Goal: Transaction & Acquisition: Purchase product/service

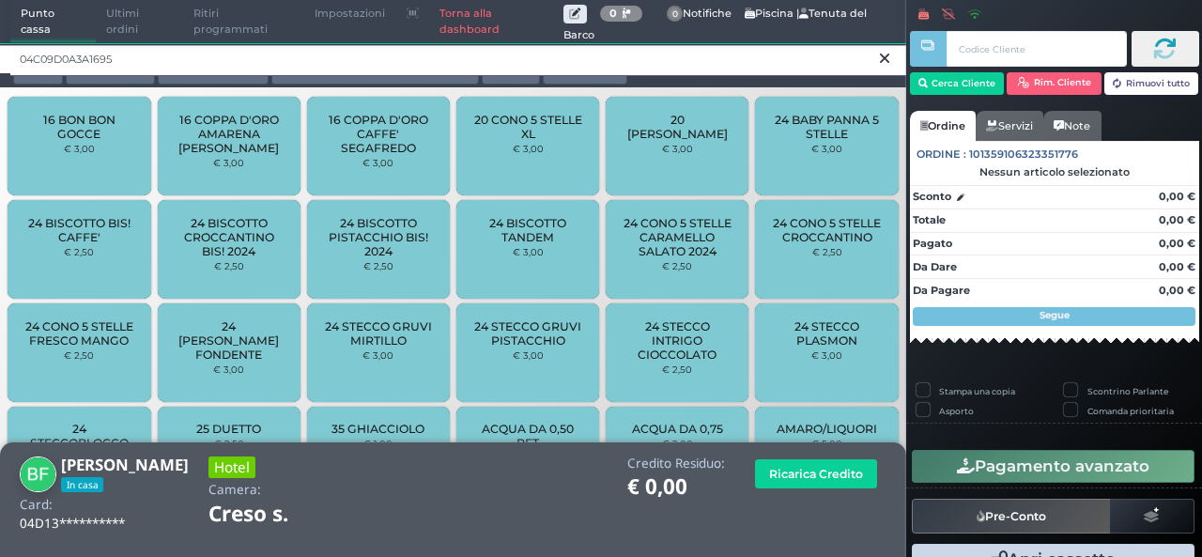
click at [753, 46] on input "04C09D0A3A1695" at bounding box center [458, 59] width 896 height 33
type input "0"
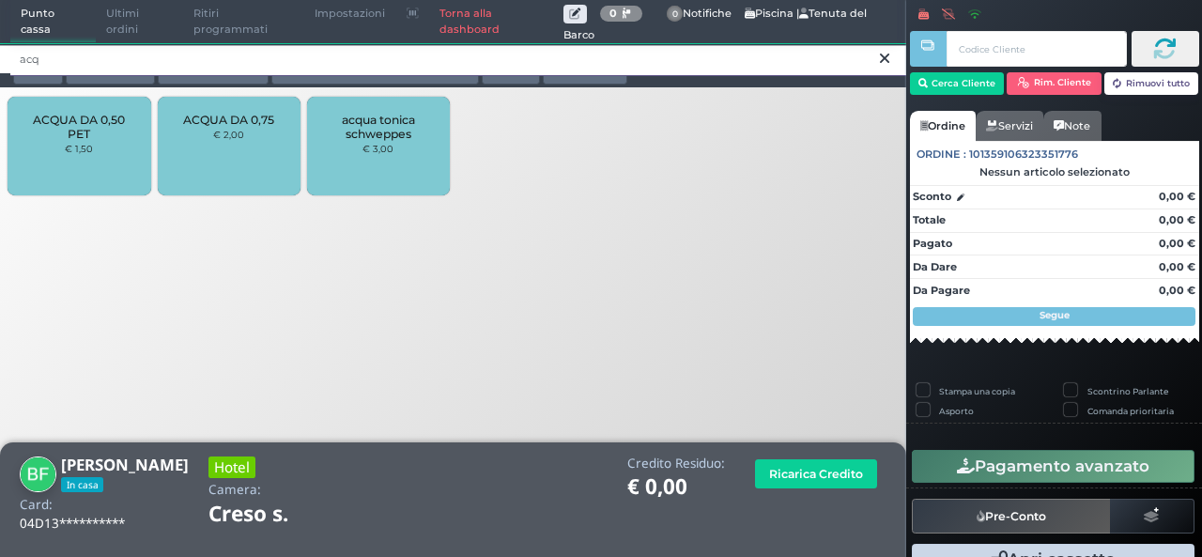
type input "acq"
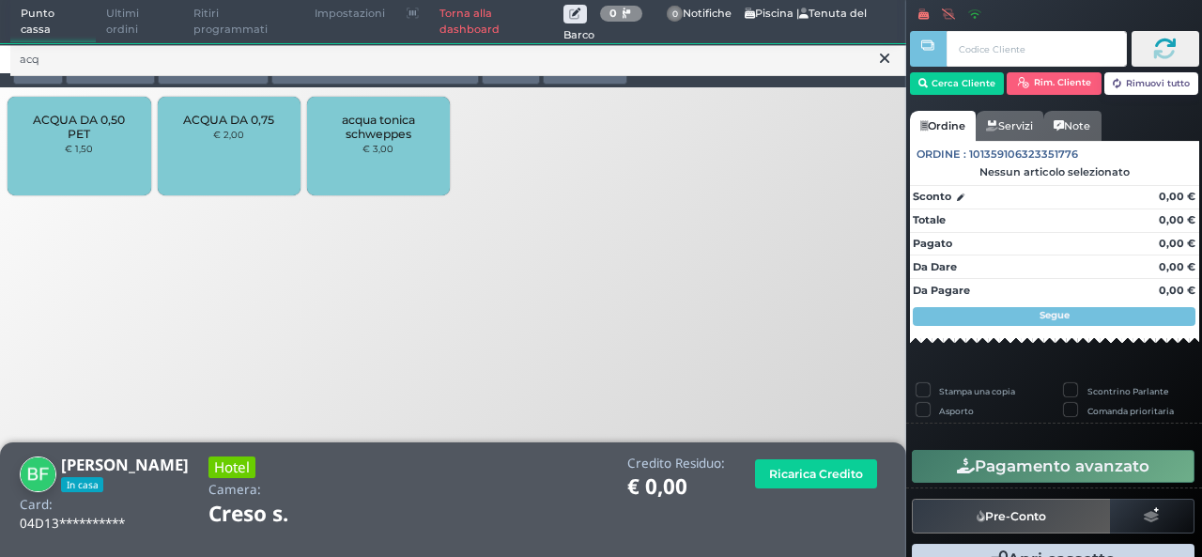
click at [49, 182] on div "ACQUA DA 0,50 PET € 1,50" at bounding box center [79, 146] width 143 height 99
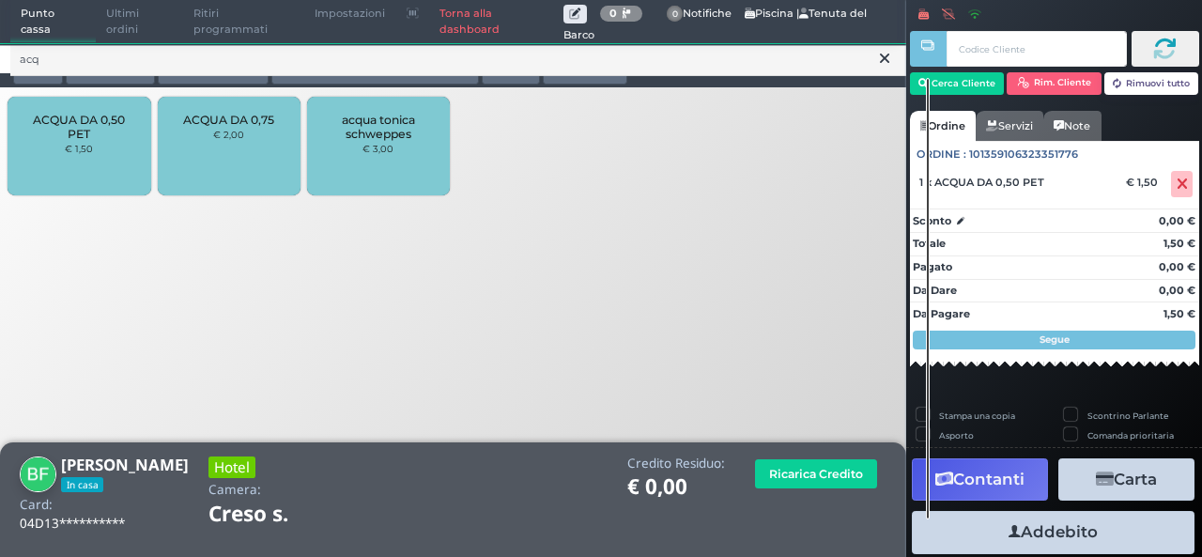
scroll to position [140, 0]
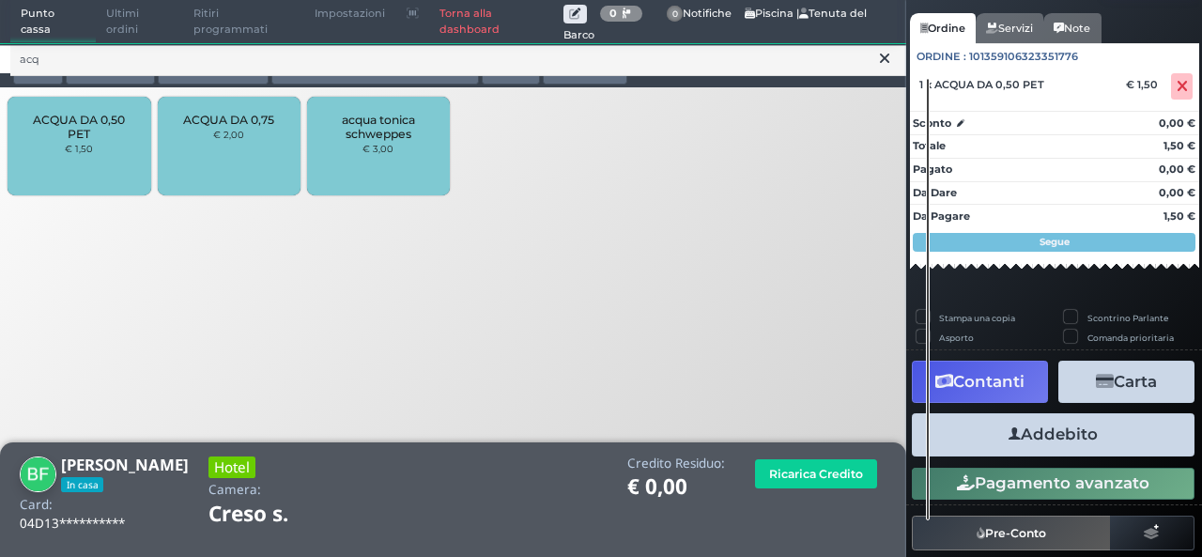
click at [1076, 444] on button "Addebito" at bounding box center [1053, 434] width 283 height 42
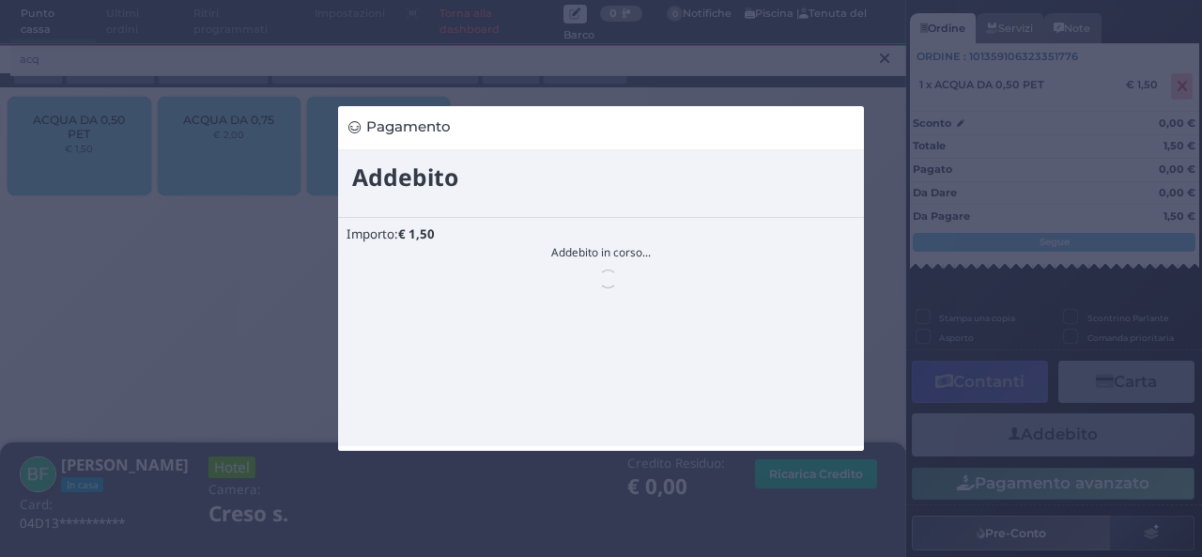
scroll to position [0, 0]
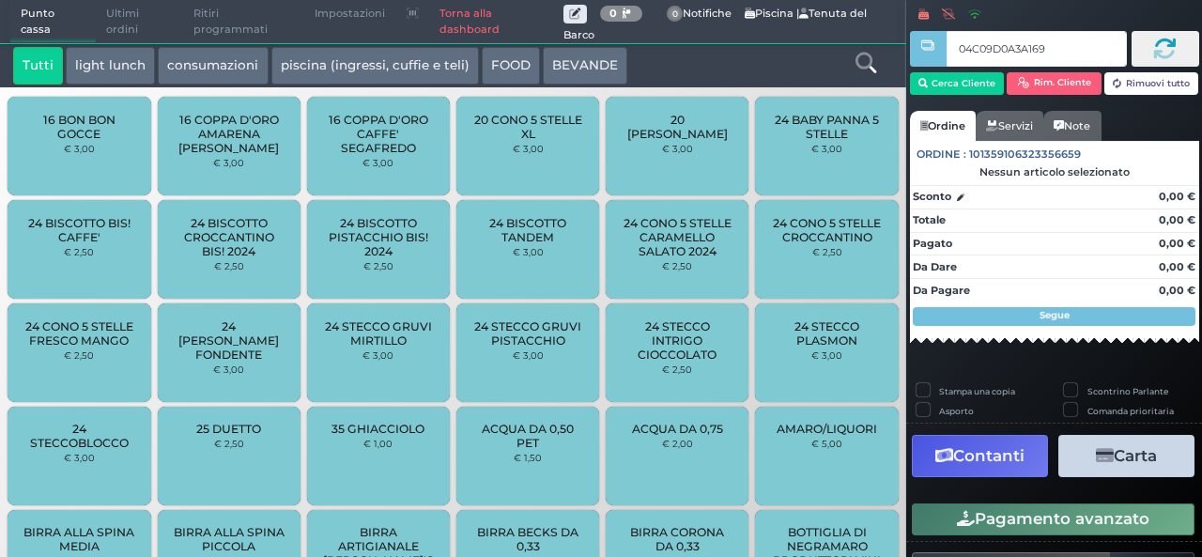
type input "04C09D0A3A1695"
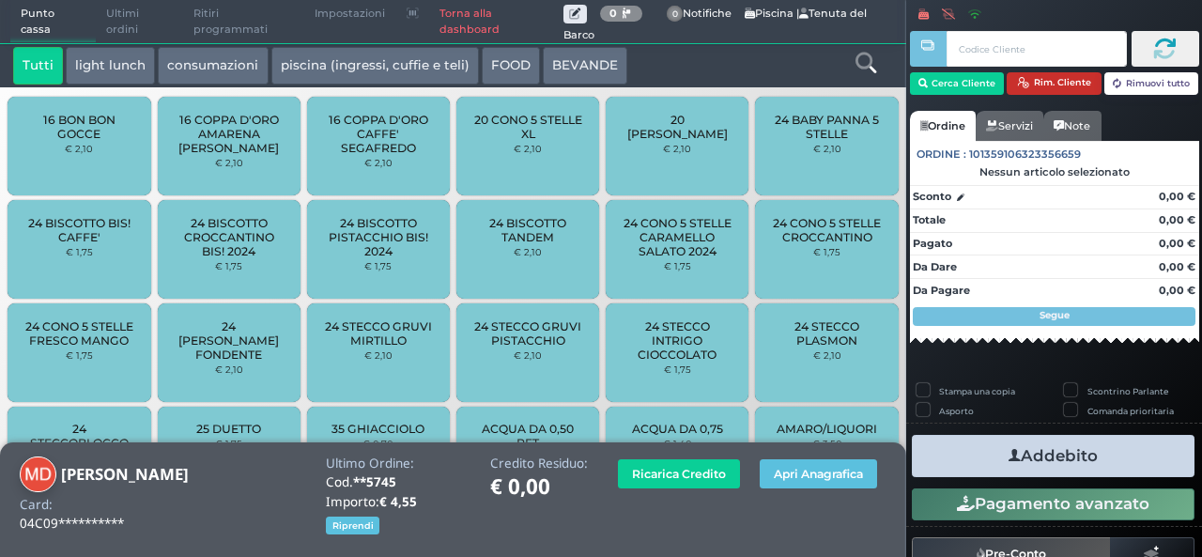
click at [1029, 91] on button "Rim. Cliente" at bounding box center [1054, 83] width 95 height 23
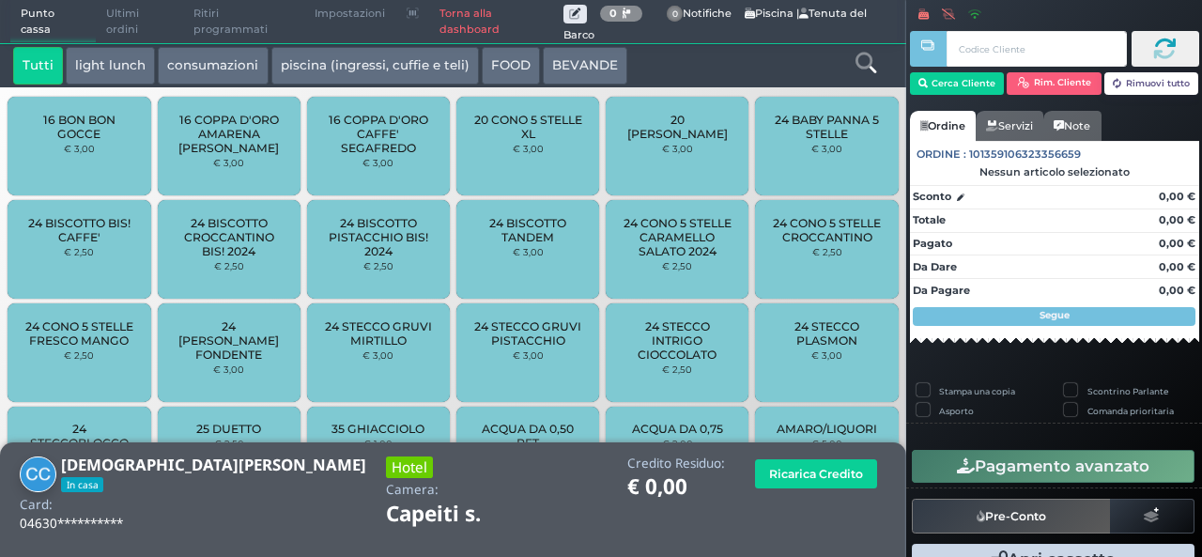
click at [867, 80] on div at bounding box center [865, 66] width 75 height 38
click at [860, 61] on icon at bounding box center [866, 63] width 21 height 21
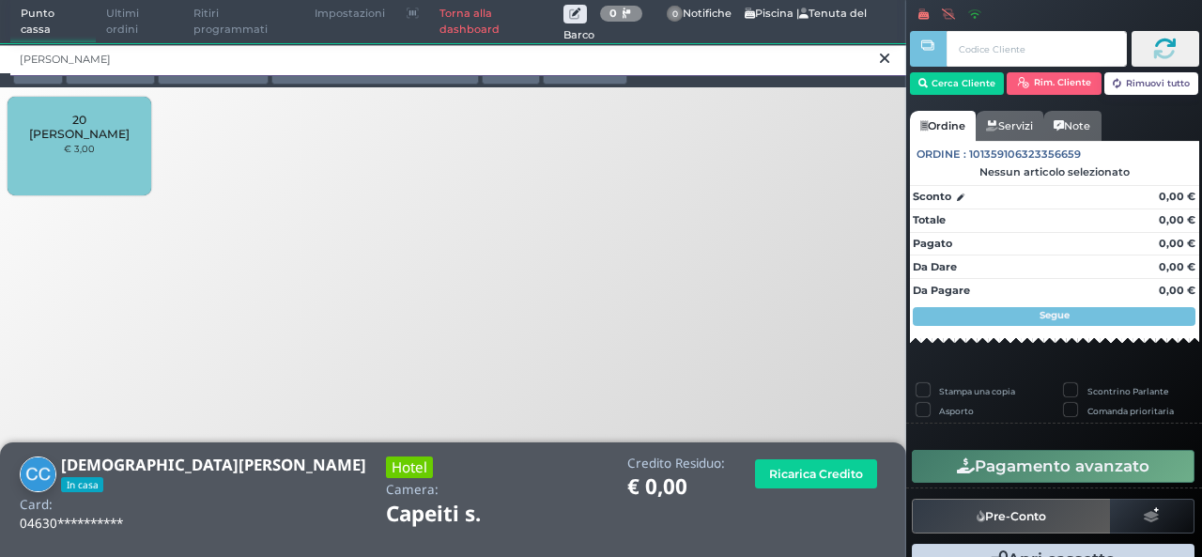
type input "donn"
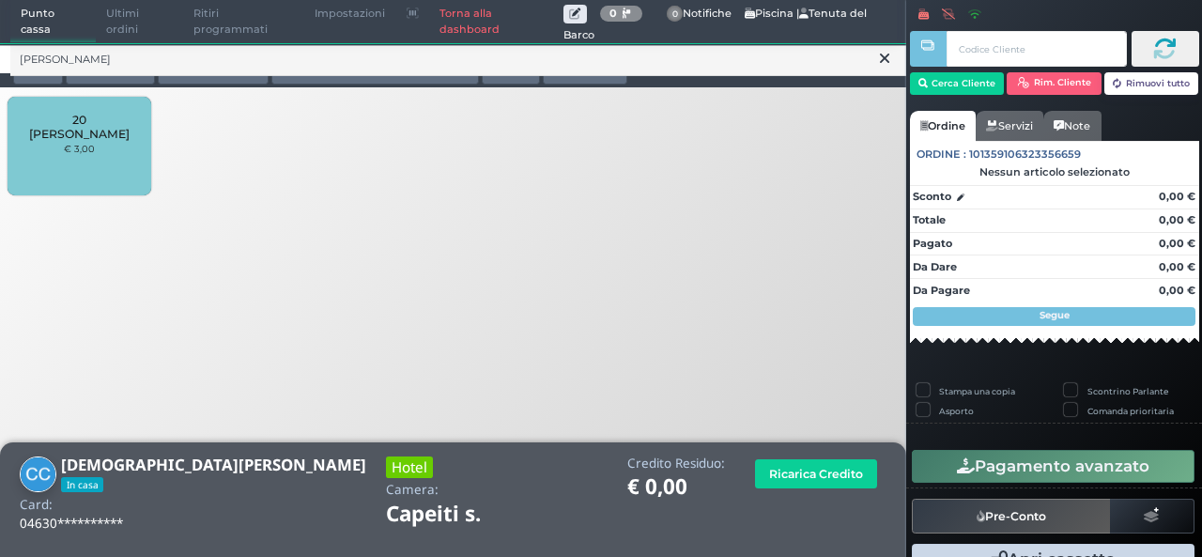
click at [97, 130] on span "20 [PERSON_NAME]" at bounding box center [79, 127] width 112 height 28
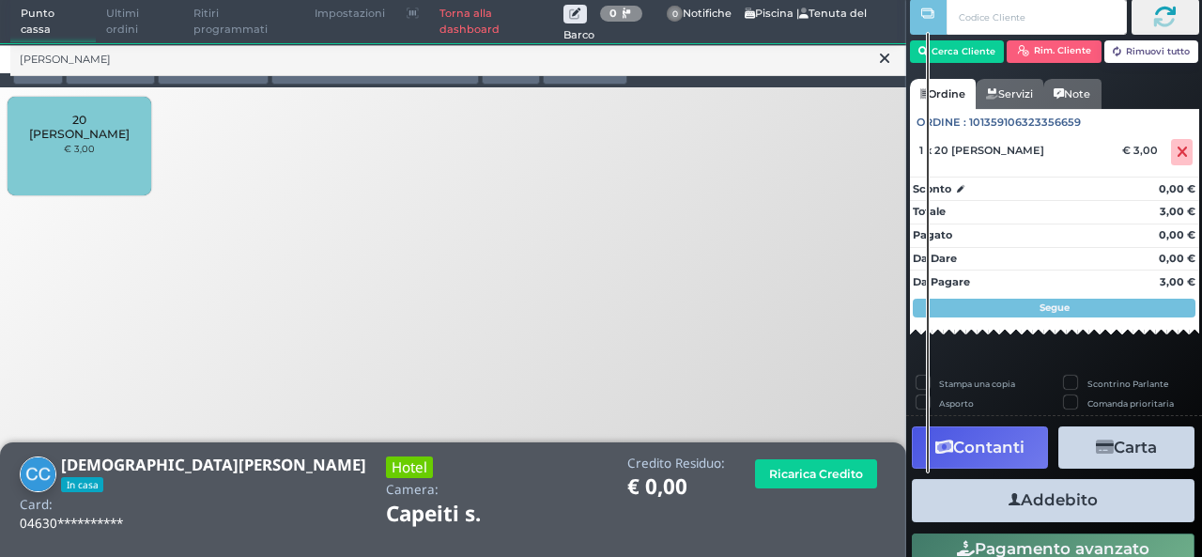
scroll to position [56, 0]
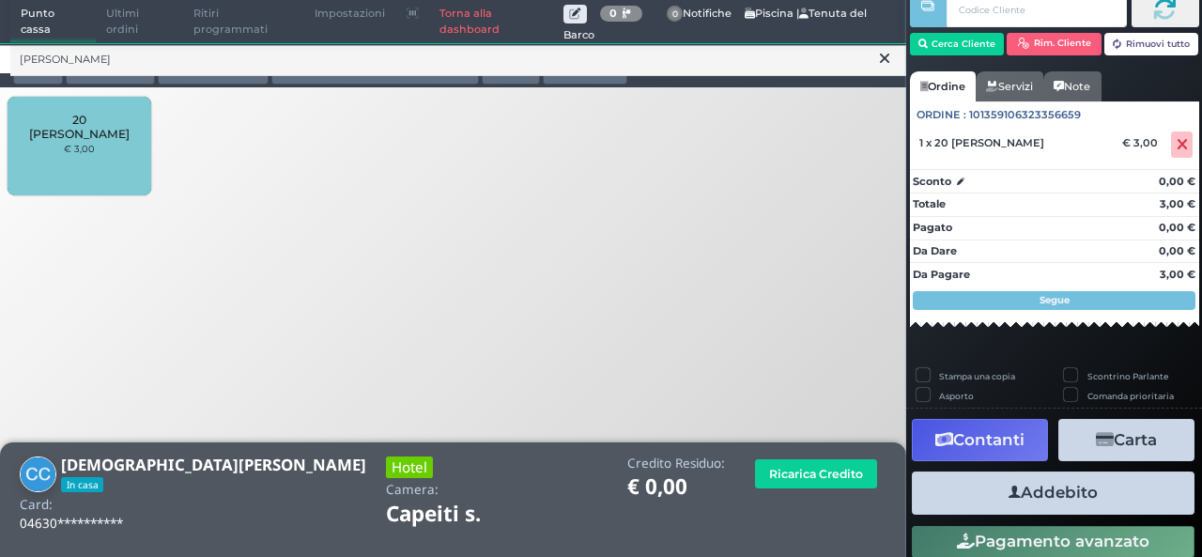
click at [1036, 487] on button "Addebito" at bounding box center [1053, 493] width 283 height 42
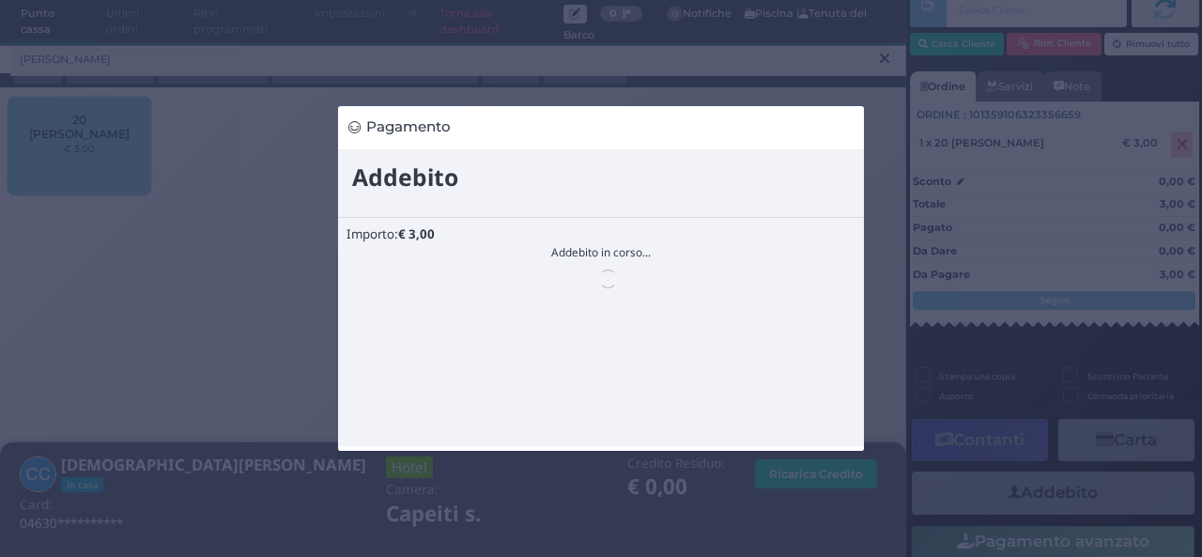
scroll to position [0, 0]
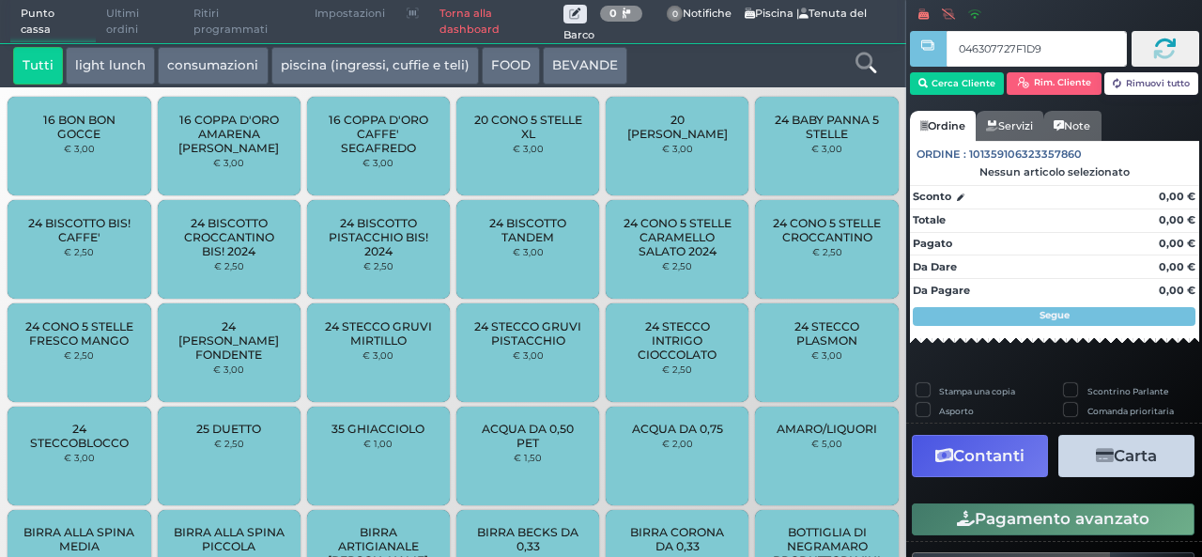
type input "046307727F1D94"
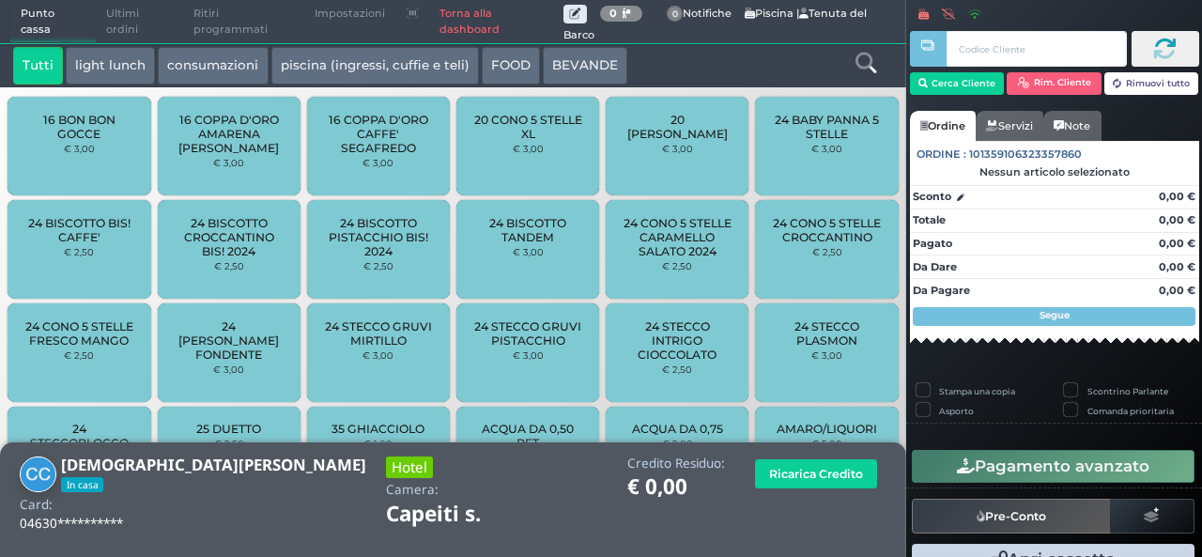
click at [860, 57] on icon at bounding box center [866, 63] width 21 height 21
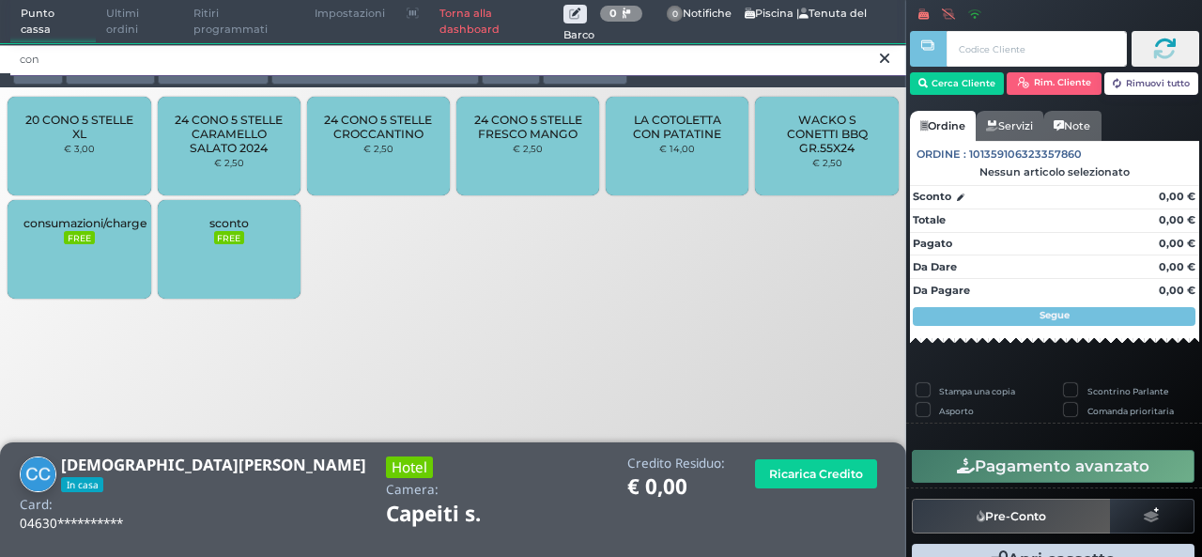
type input "con"
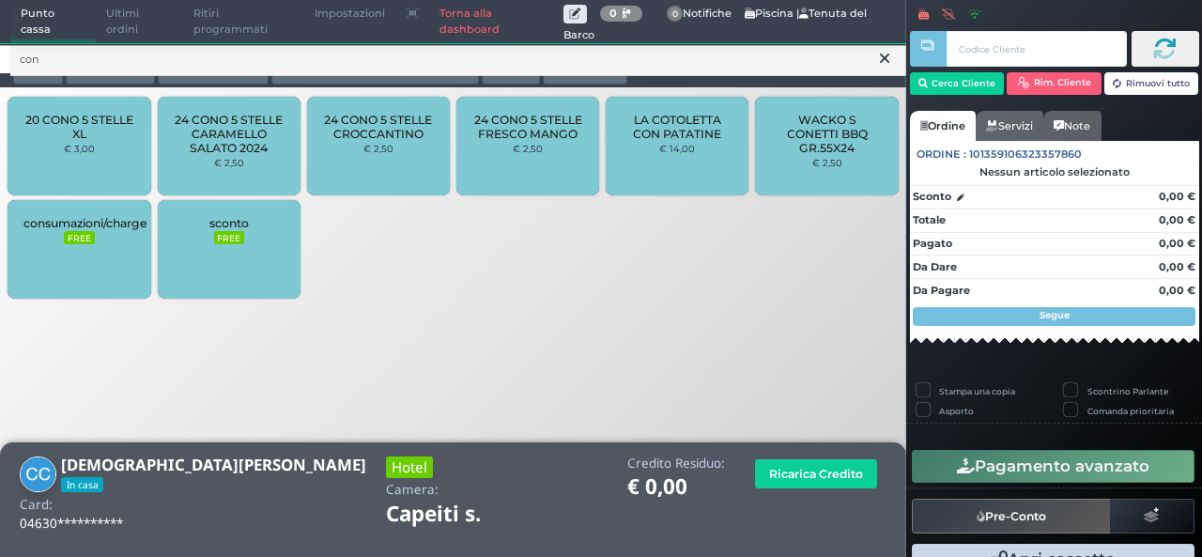
click at [397, 154] on div "24 CONO 5 STELLE CROCCANTINO € 2,50" at bounding box center [378, 146] width 143 height 99
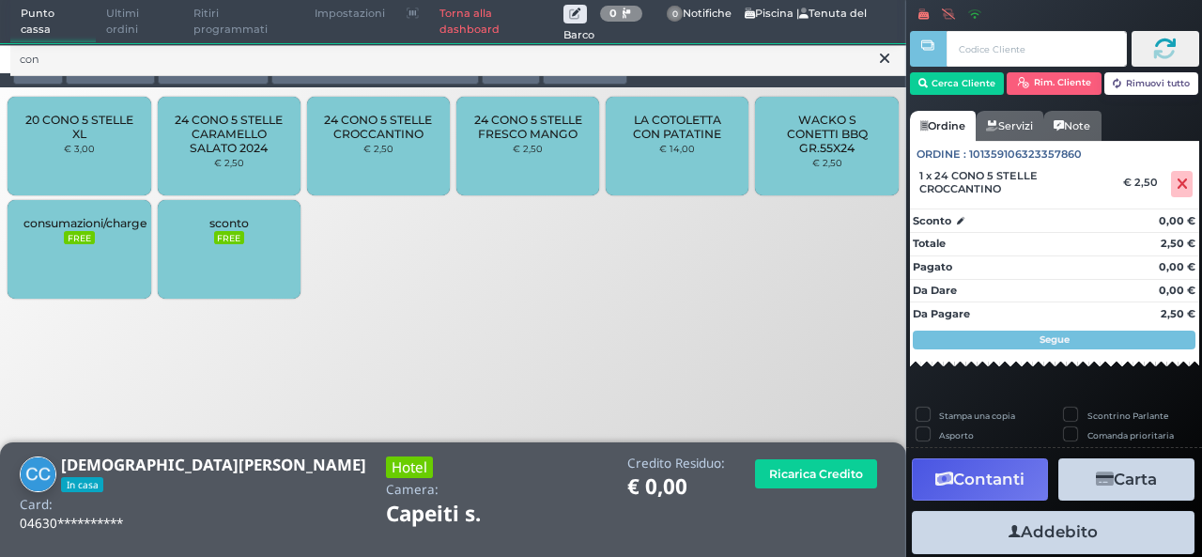
click at [1091, 518] on button "Addebito" at bounding box center [1053, 532] width 283 height 42
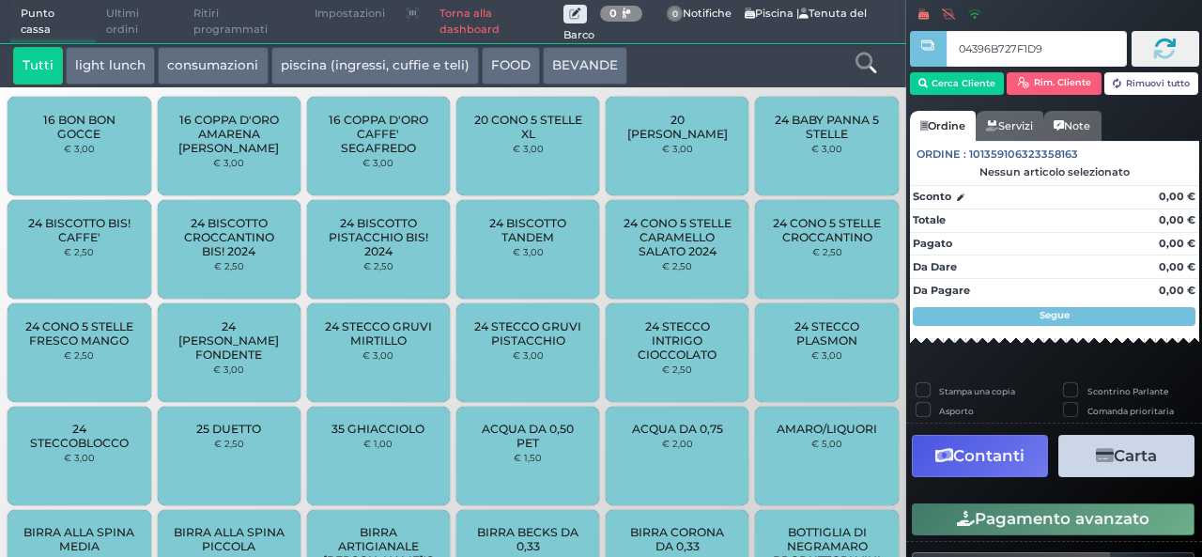
type input "04396B727F1D91"
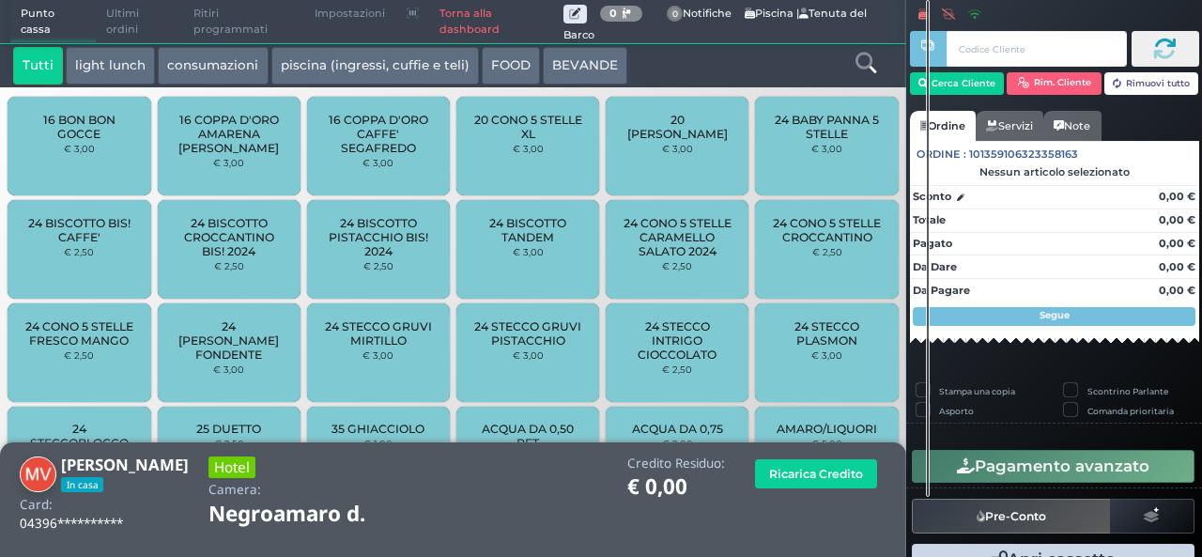
click at [860, 57] on icon at bounding box center [866, 63] width 21 height 21
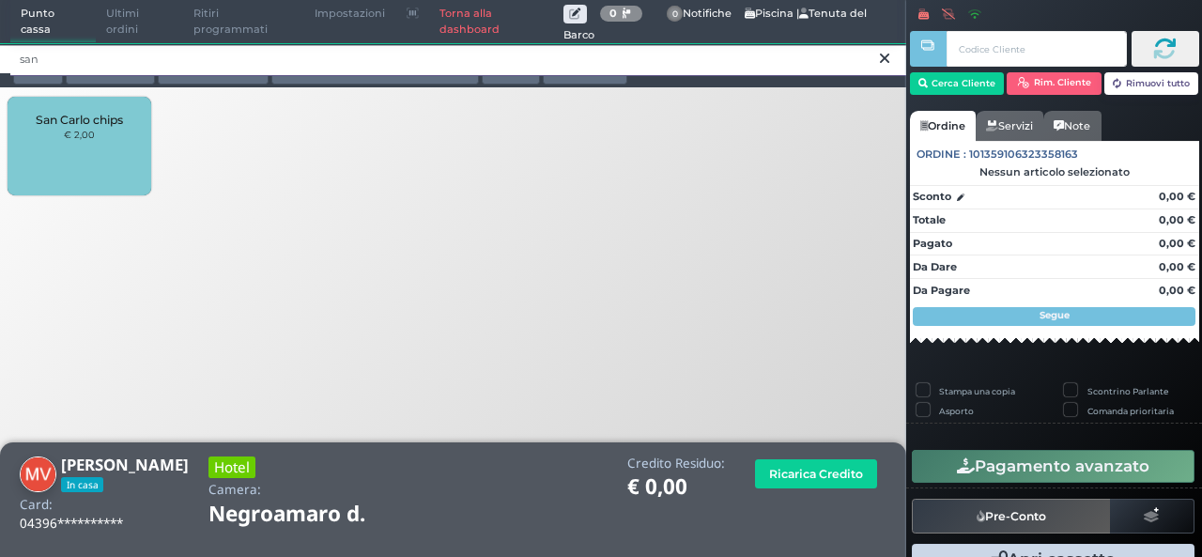
type input "san"
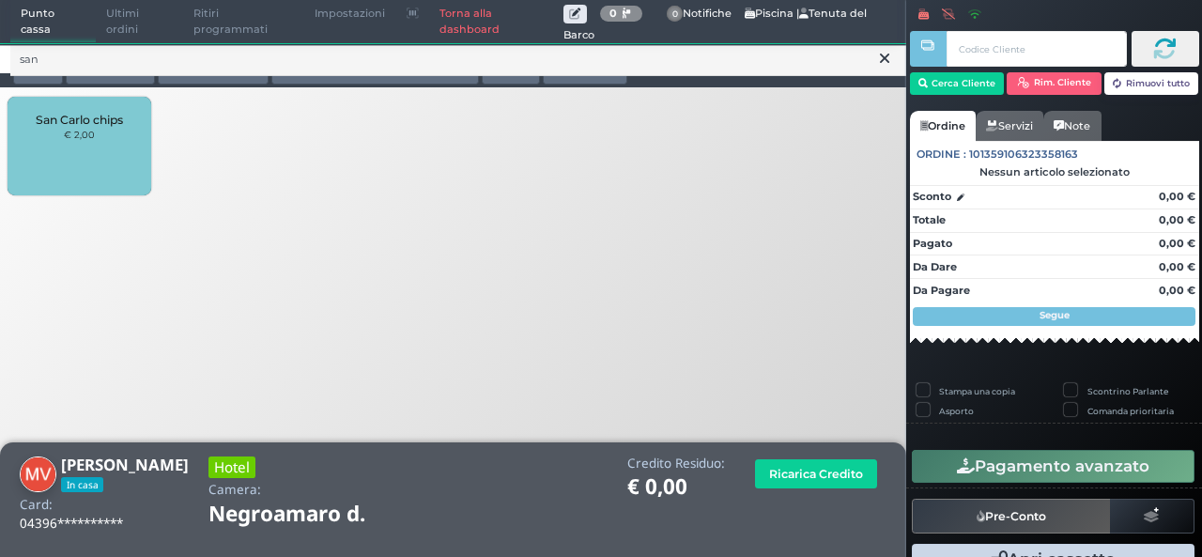
click at [121, 191] on div "San Carlo chips € 2,00" at bounding box center [79, 146] width 143 height 99
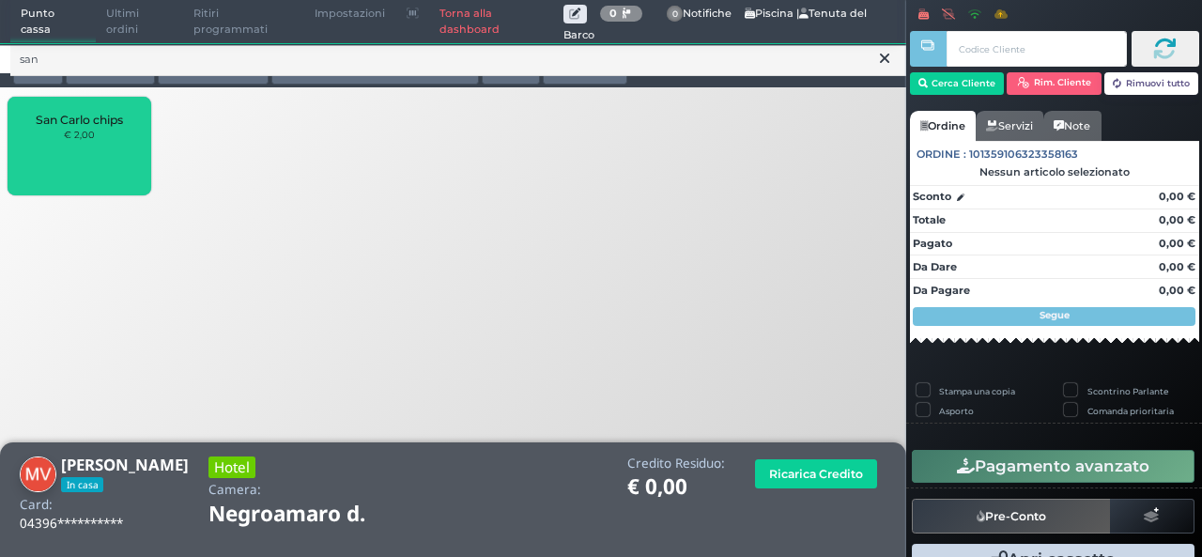
click at [121, 191] on div "San Carlo chips € 2,00" at bounding box center [79, 146] width 143 height 99
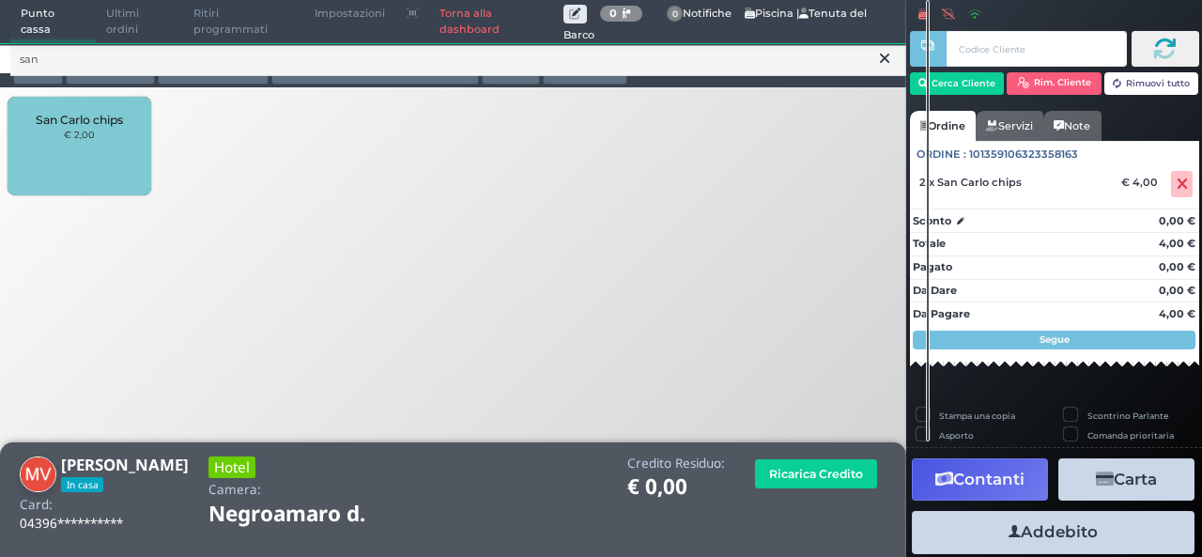
click at [881, 65] on icon at bounding box center [884, 58] width 9 height 19
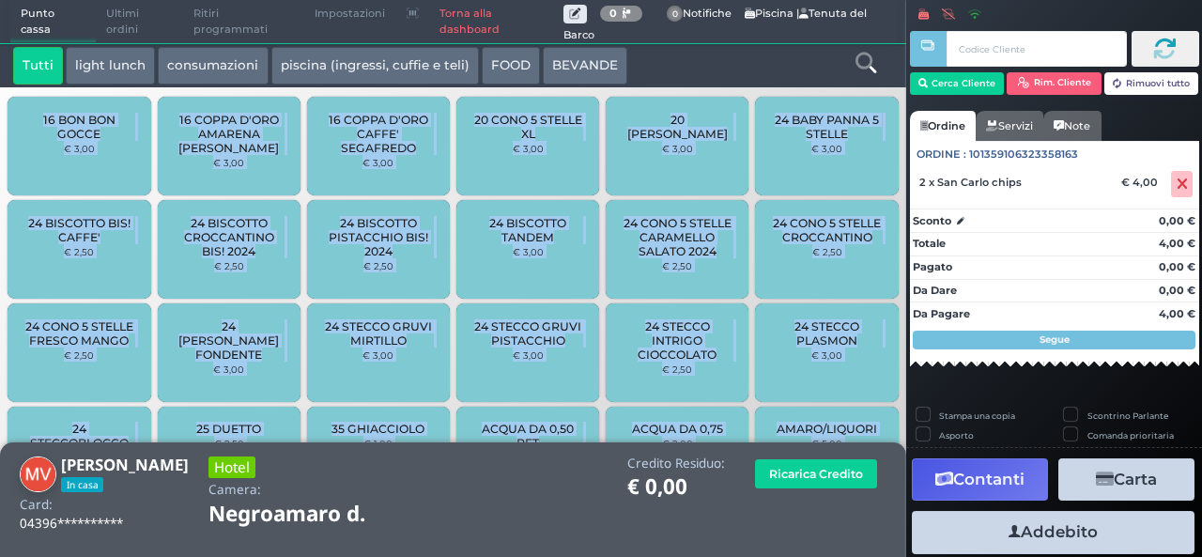
click at [871, 54] on icon at bounding box center [866, 63] width 21 height 21
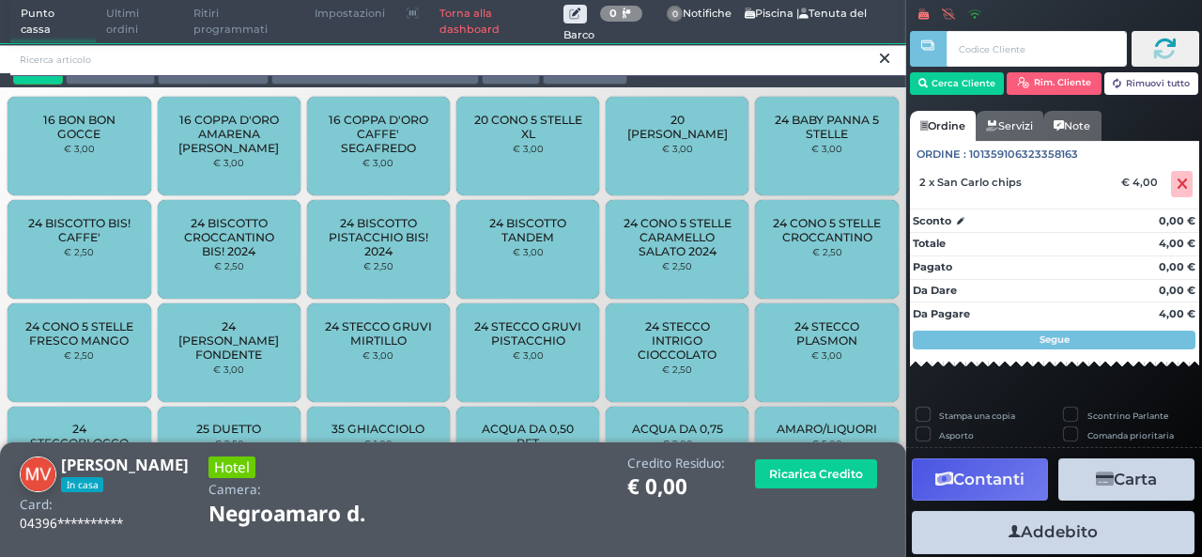
type input "e"
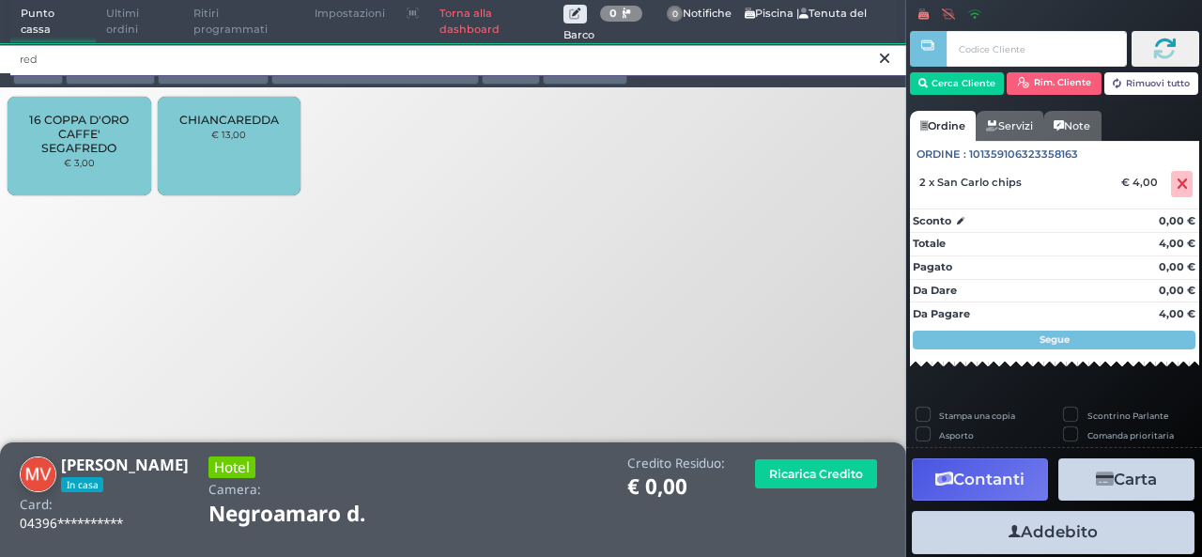
type input "red"
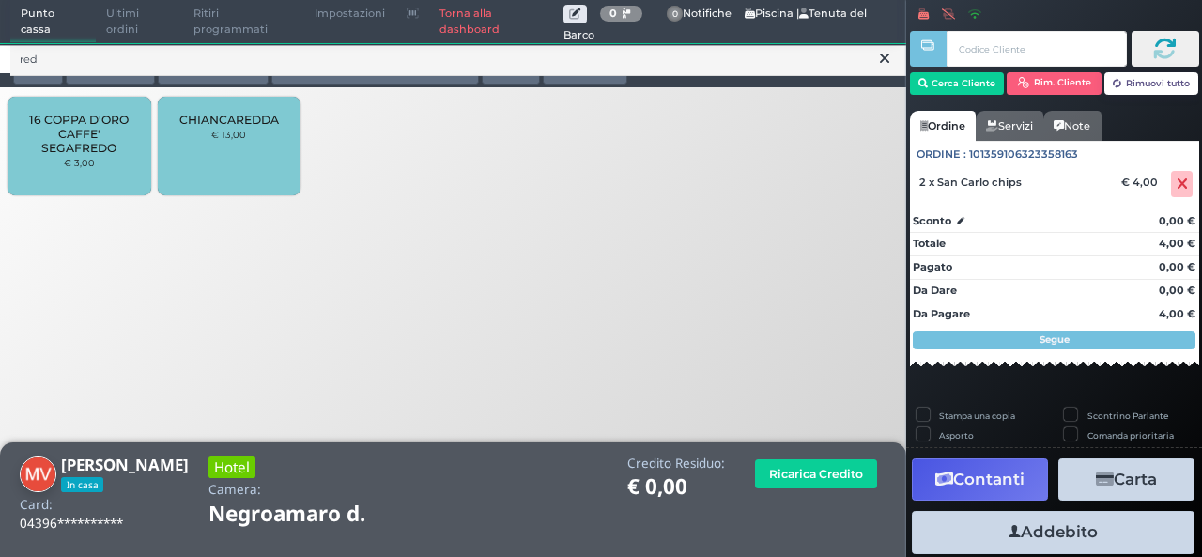
click at [881, 56] on icon at bounding box center [884, 58] width 9 height 19
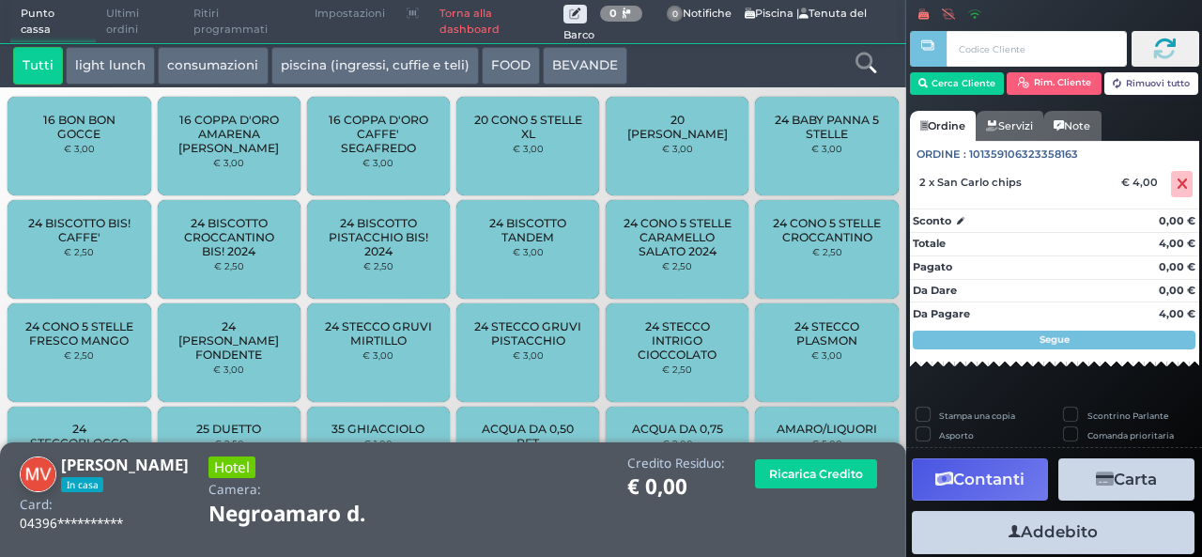
click at [862, 61] on icon at bounding box center [866, 63] width 21 height 21
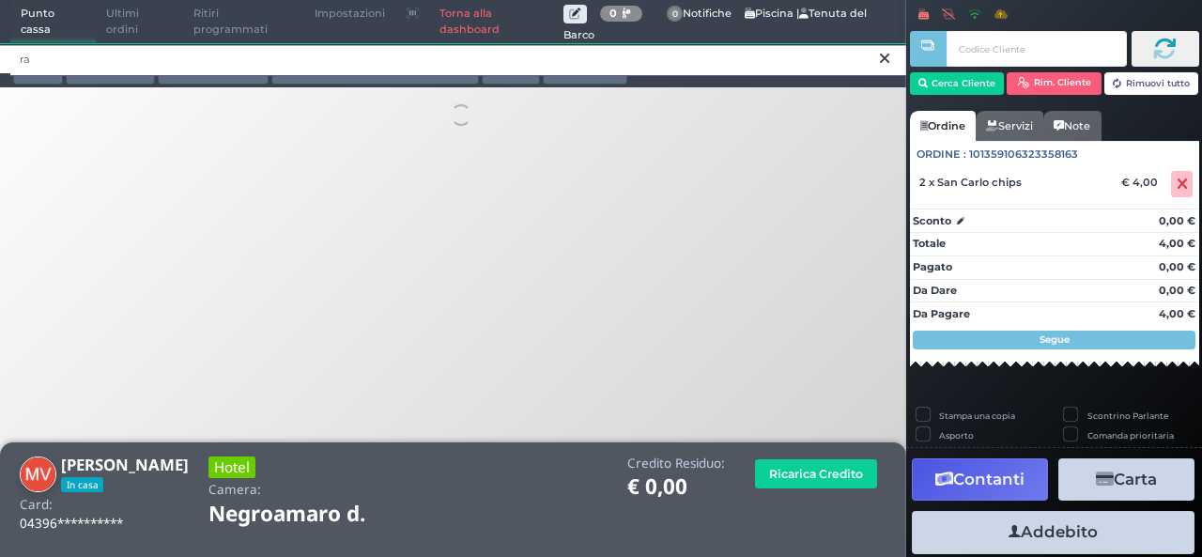
type input "r"
type input "b"
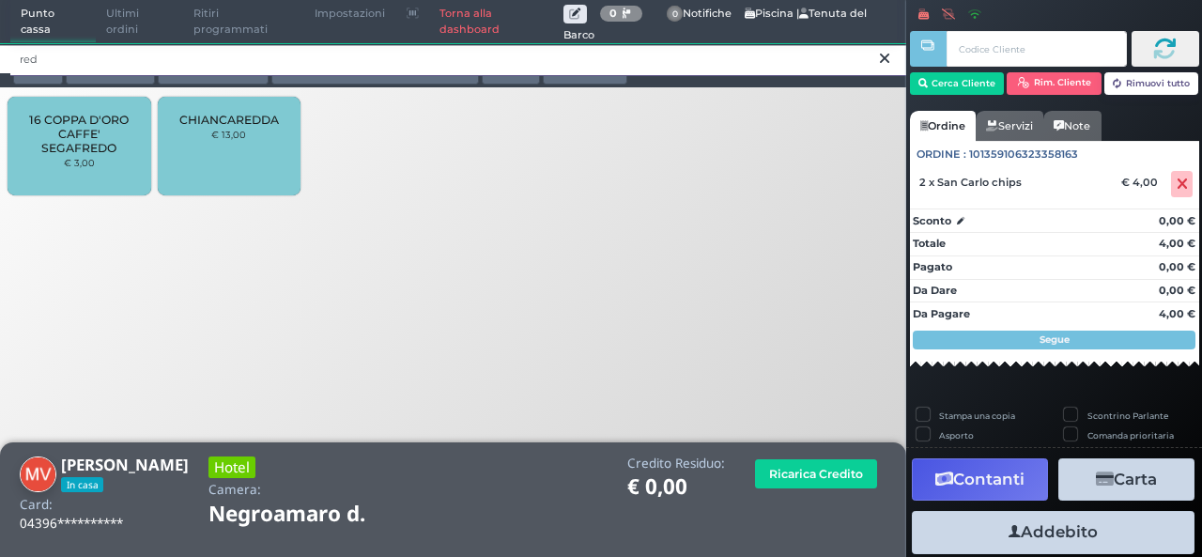
type input "red"
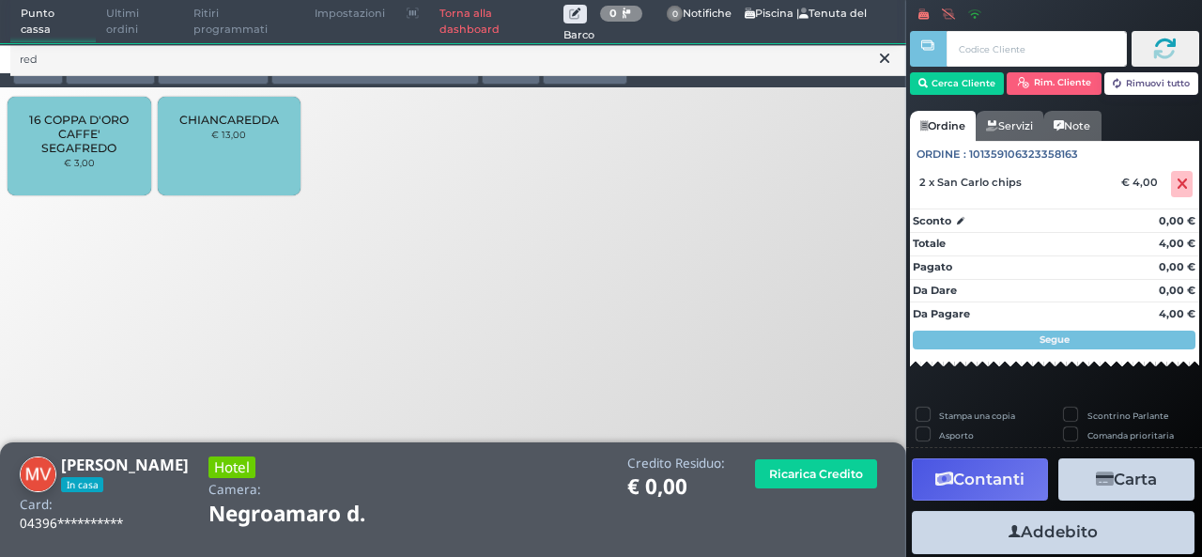
click at [885, 67] on icon at bounding box center [884, 58] width 9 height 19
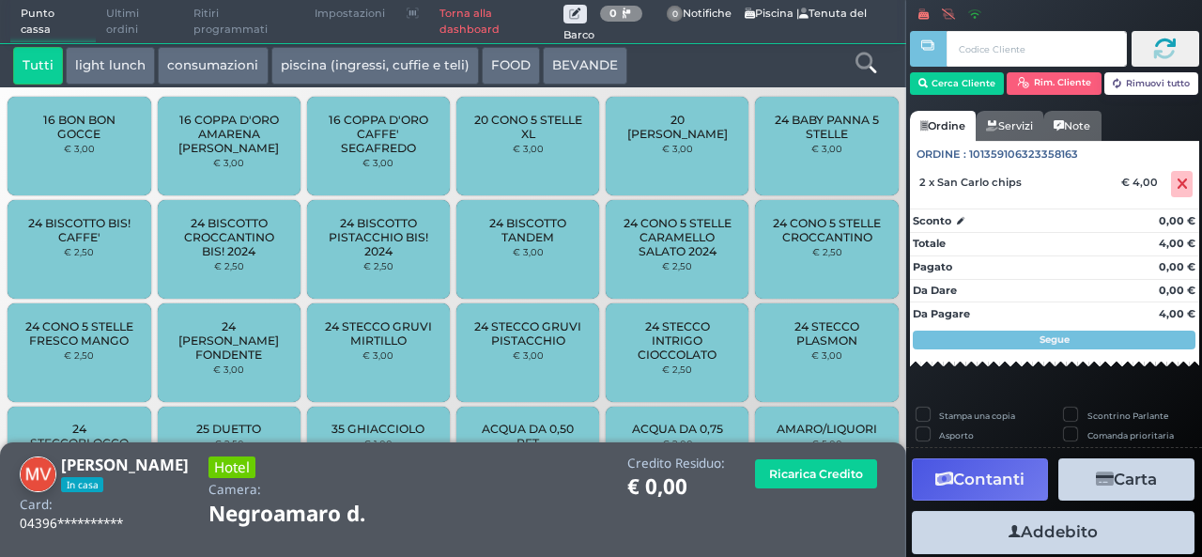
click at [872, 72] on icon at bounding box center [866, 63] width 21 height 21
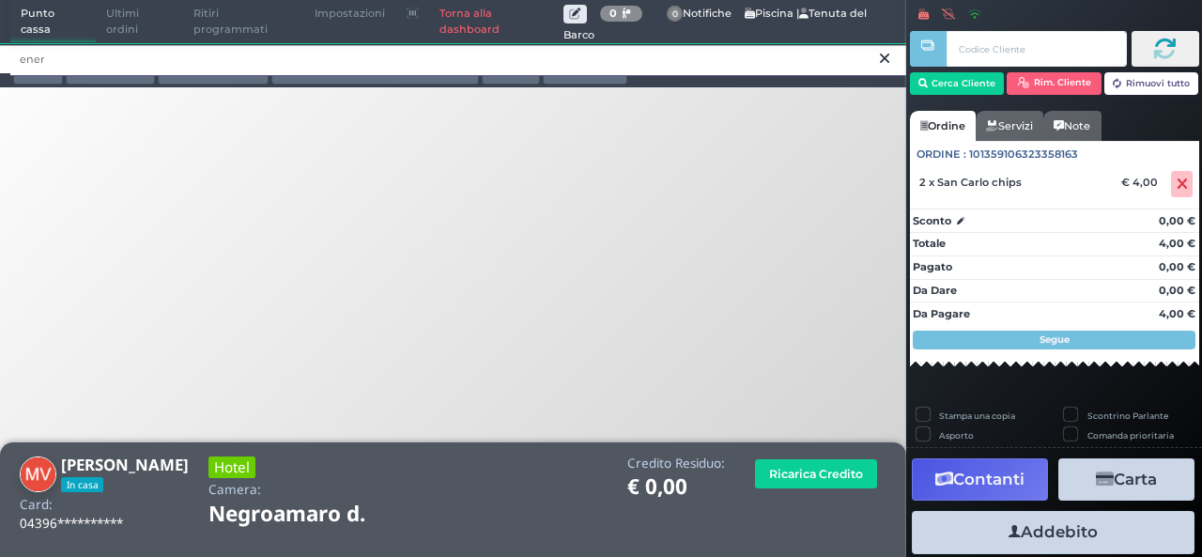
type input "ener"
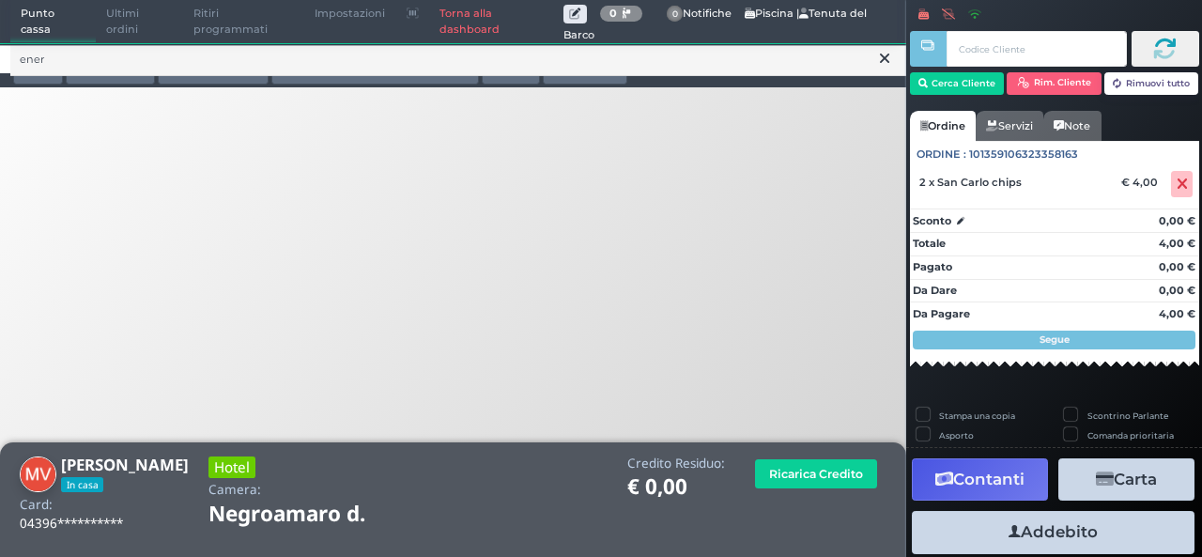
click at [887, 61] on icon at bounding box center [884, 58] width 9 height 19
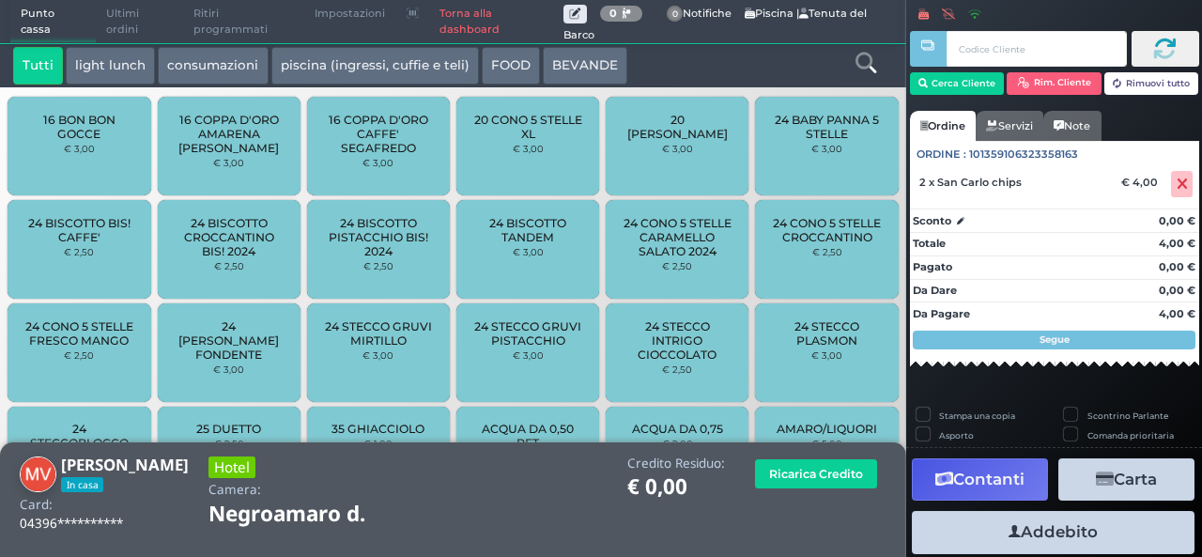
click at [847, 66] on div at bounding box center [865, 66] width 75 height 38
click at [863, 62] on icon at bounding box center [866, 63] width 21 height 21
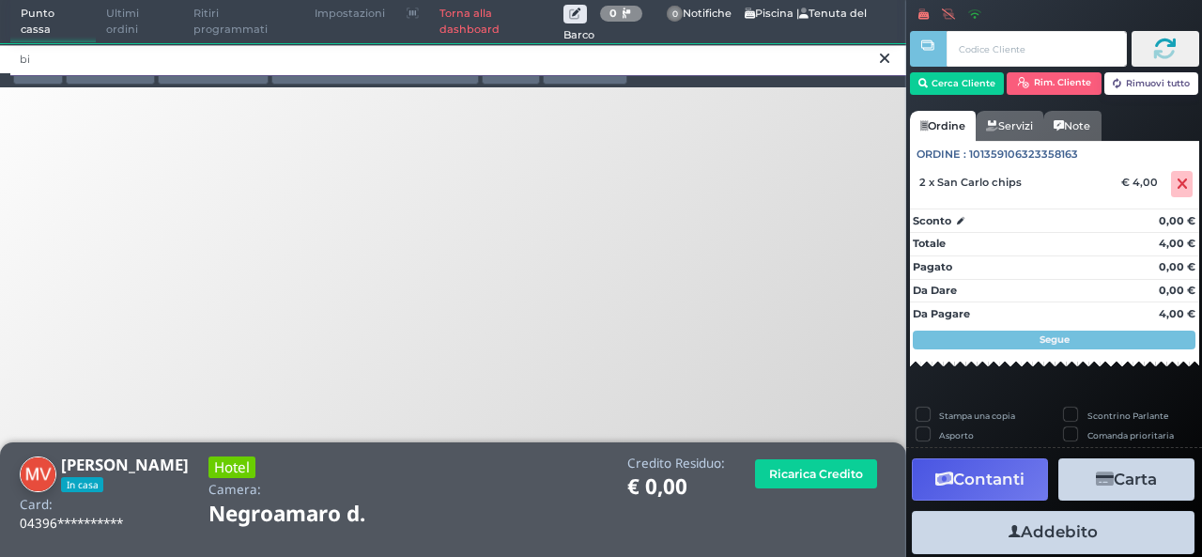
type input "b"
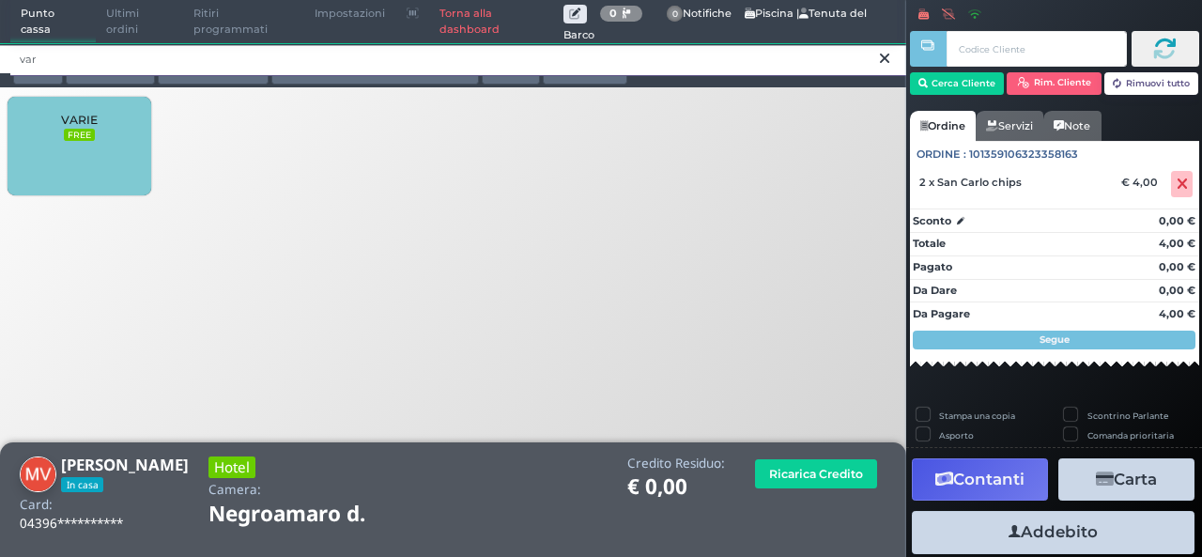
type input "var"
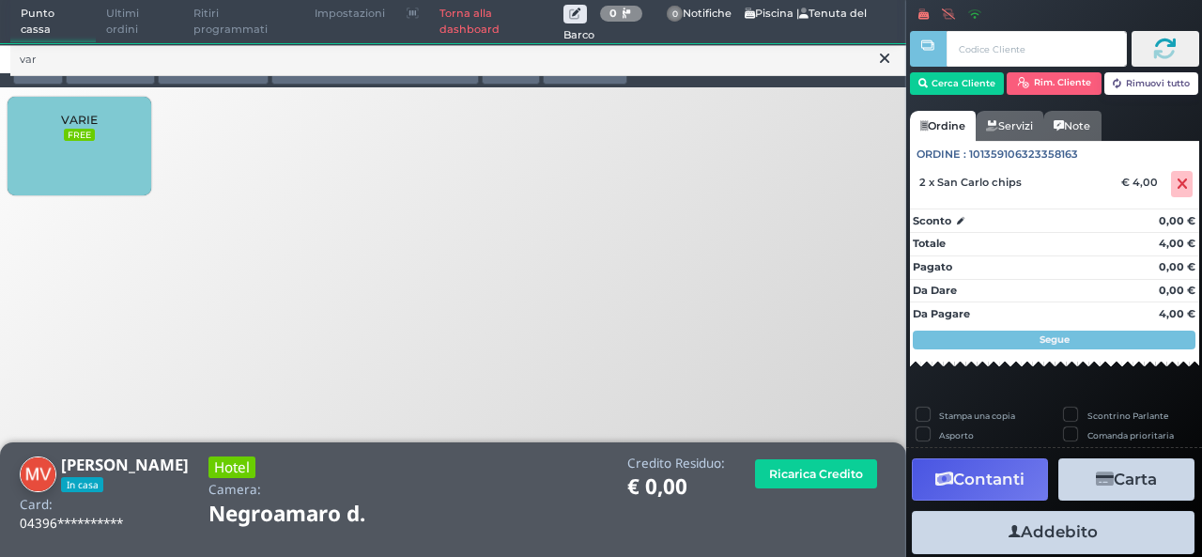
click at [53, 152] on div "VARIE FREE" at bounding box center [79, 146] width 143 height 99
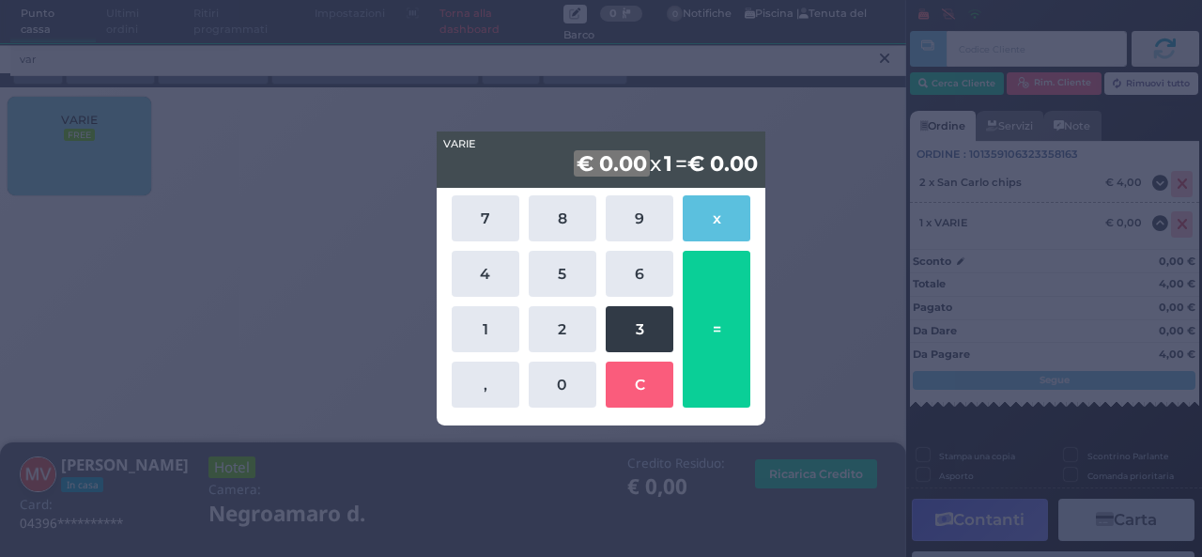
click at [627, 340] on button "3" at bounding box center [640, 329] width 68 height 46
click at [760, 337] on div "7 8 9 x 4 5 6 1 2 3 , 0 C =" at bounding box center [601, 301] width 329 height 227
click at [678, 347] on div "7 8 9 x 4 5 6 1 2 3 , 0 C =" at bounding box center [601, 302] width 309 height 222
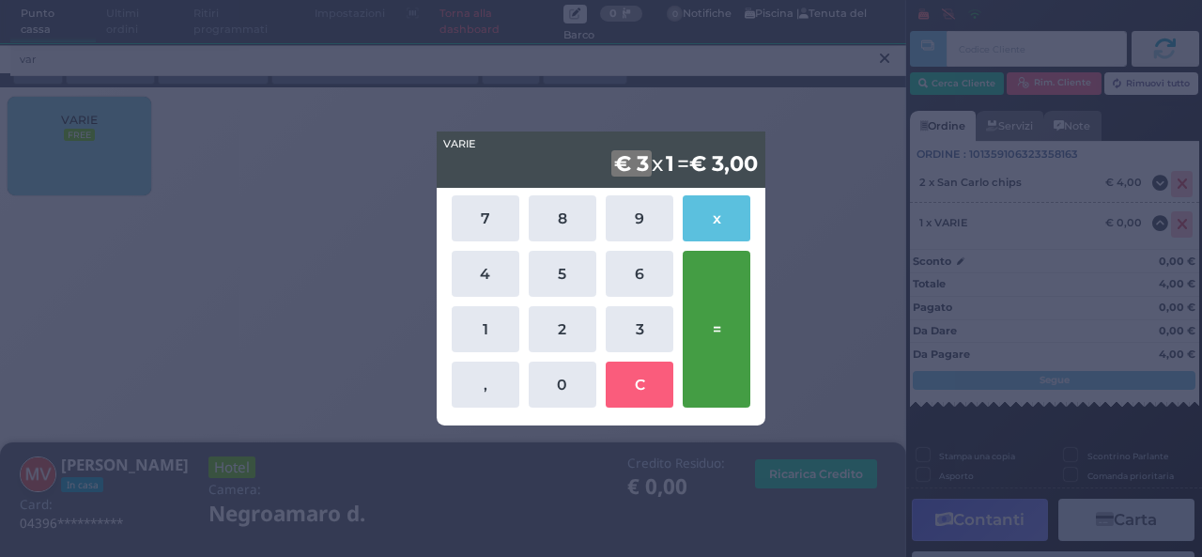
click at [738, 356] on button "=" at bounding box center [717, 329] width 68 height 157
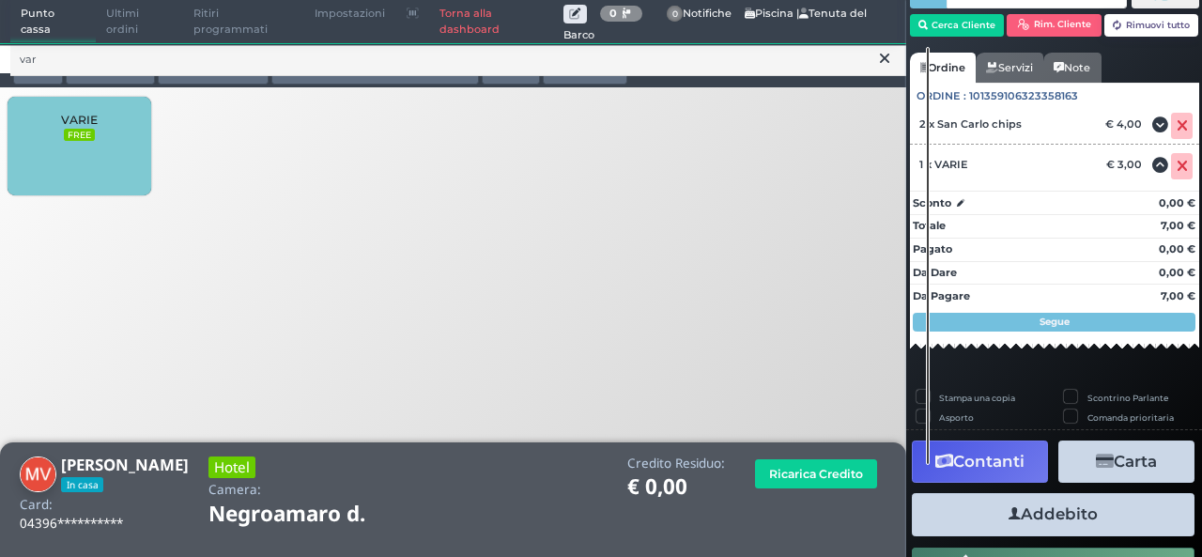
scroll to position [137, 0]
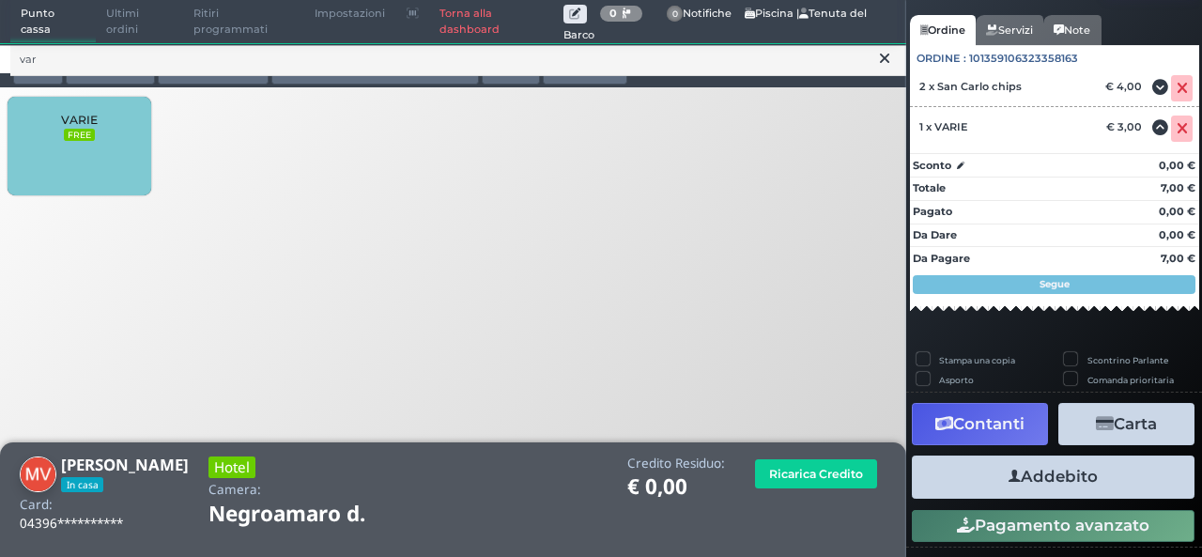
click at [1067, 475] on button "Addebito" at bounding box center [1053, 477] width 283 height 42
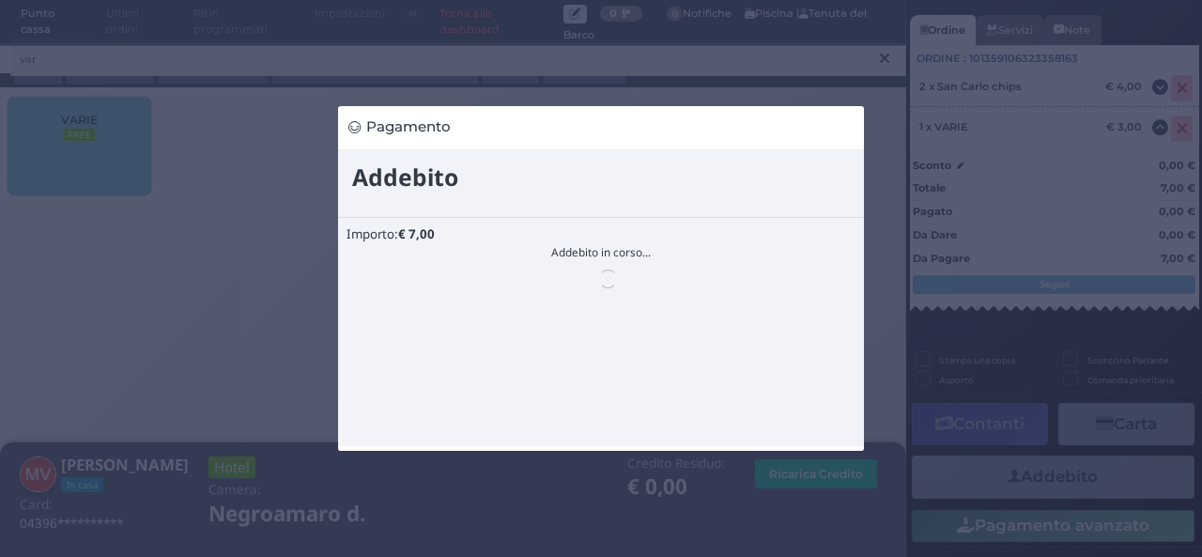
scroll to position [0, 0]
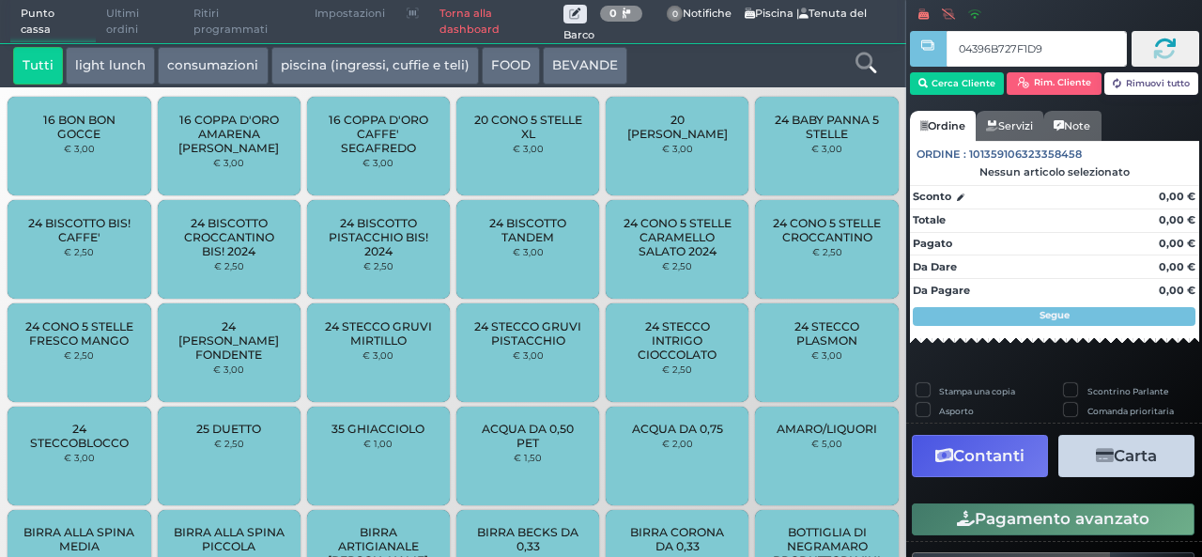
type input "04396B727F1D91"
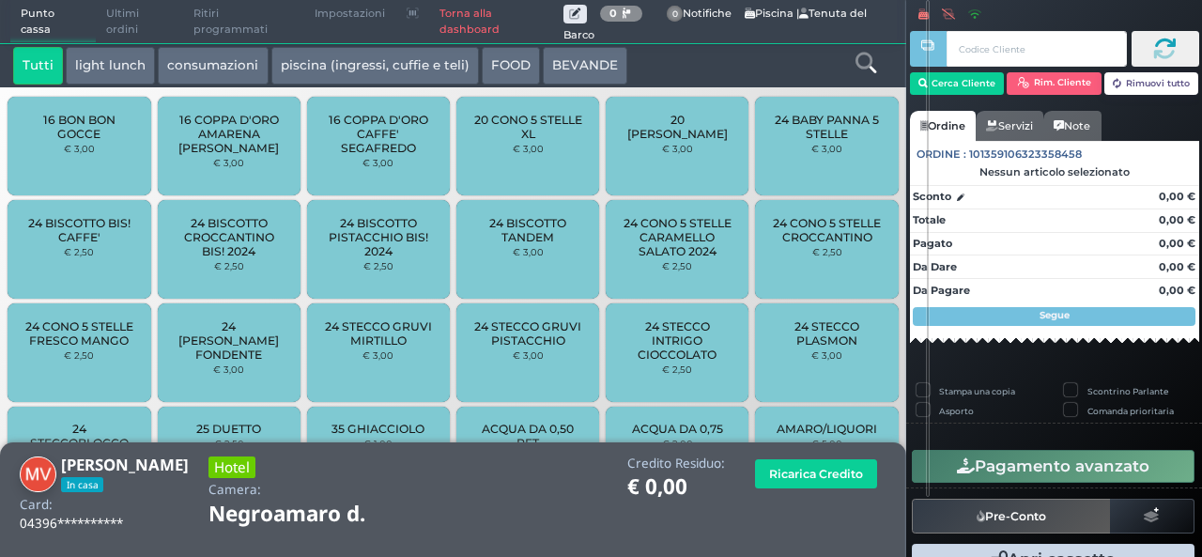
click at [872, 73] on link at bounding box center [866, 60] width 21 height 27
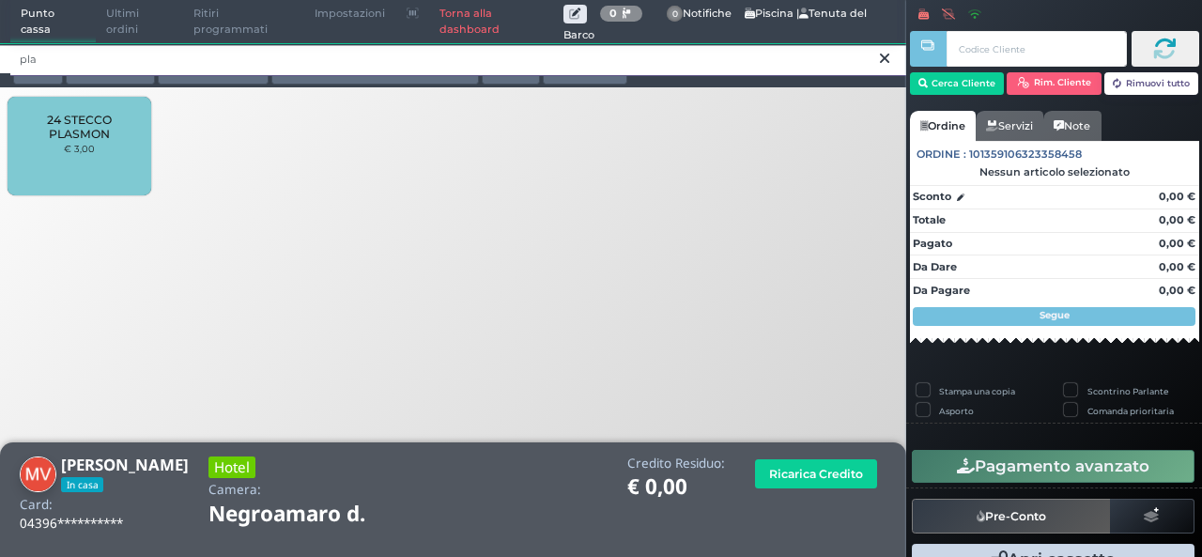
type input "pla"
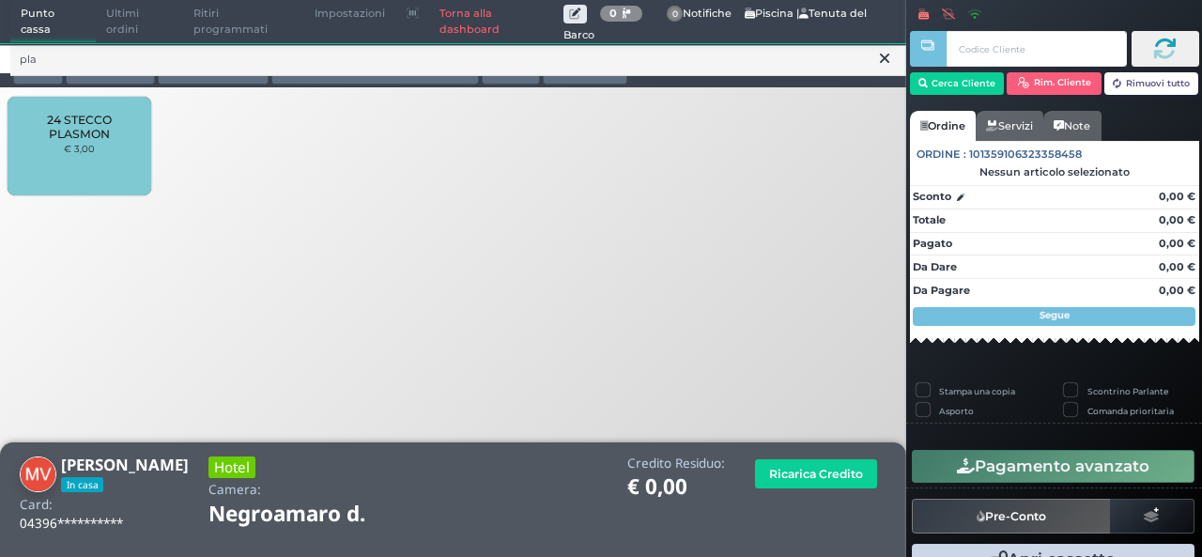
click at [36, 152] on div "24 STECCO PLASMON € 3,00" at bounding box center [79, 146] width 143 height 99
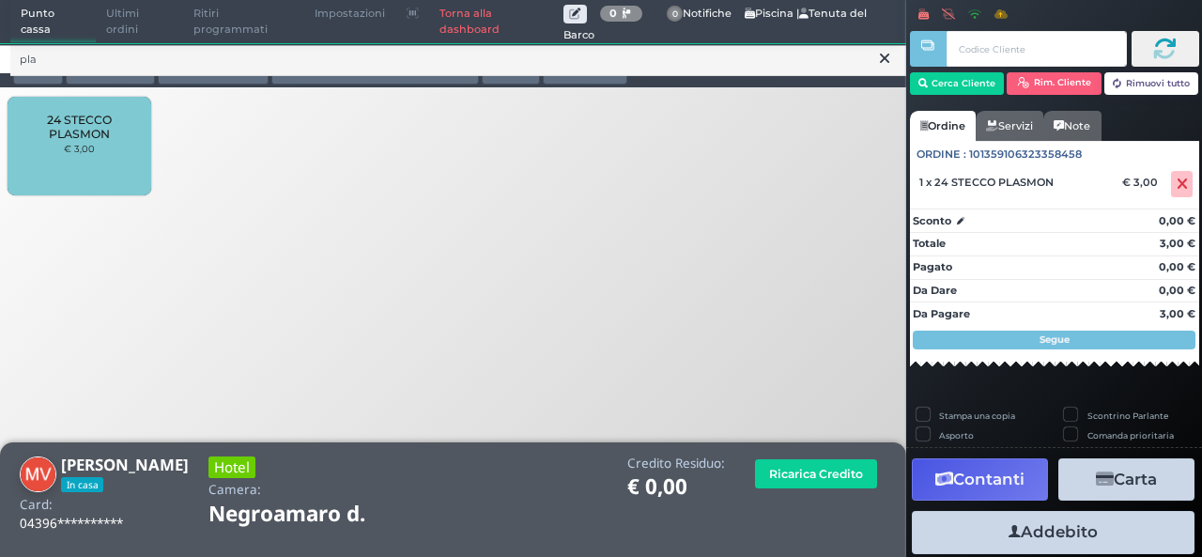
click at [87, 154] on small "€ 3,00" at bounding box center [79, 148] width 31 height 11
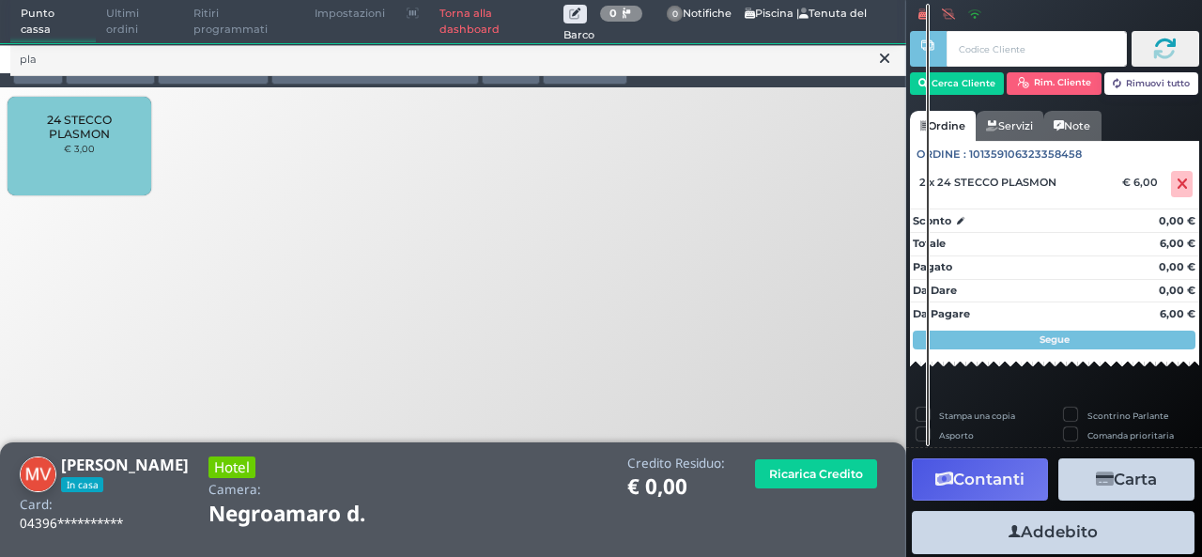
scroll to position [116, 0]
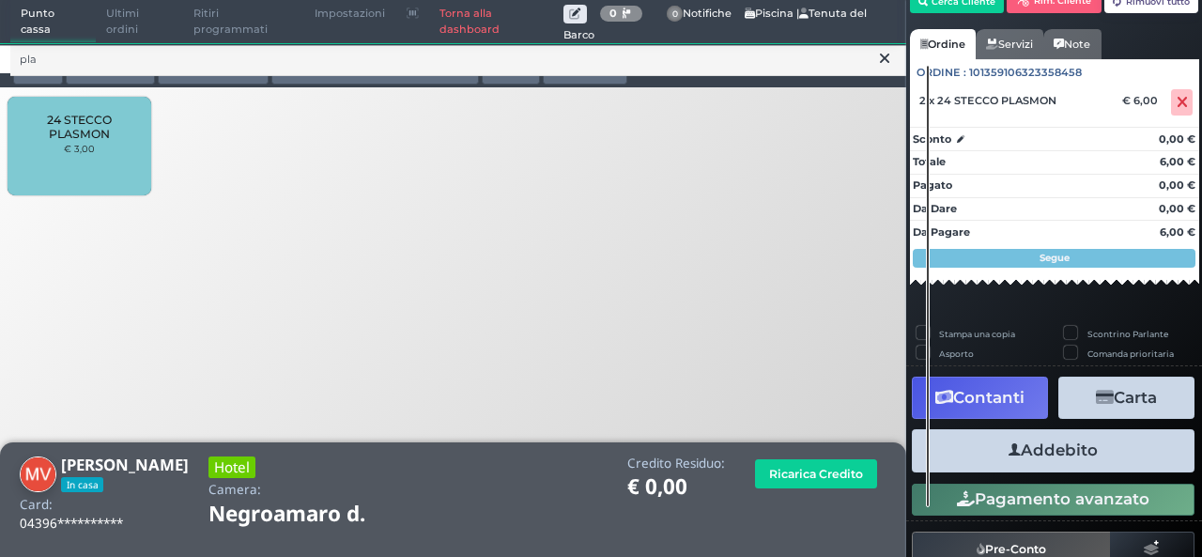
click at [1017, 459] on button "Addebito" at bounding box center [1053, 450] width 283 height 42
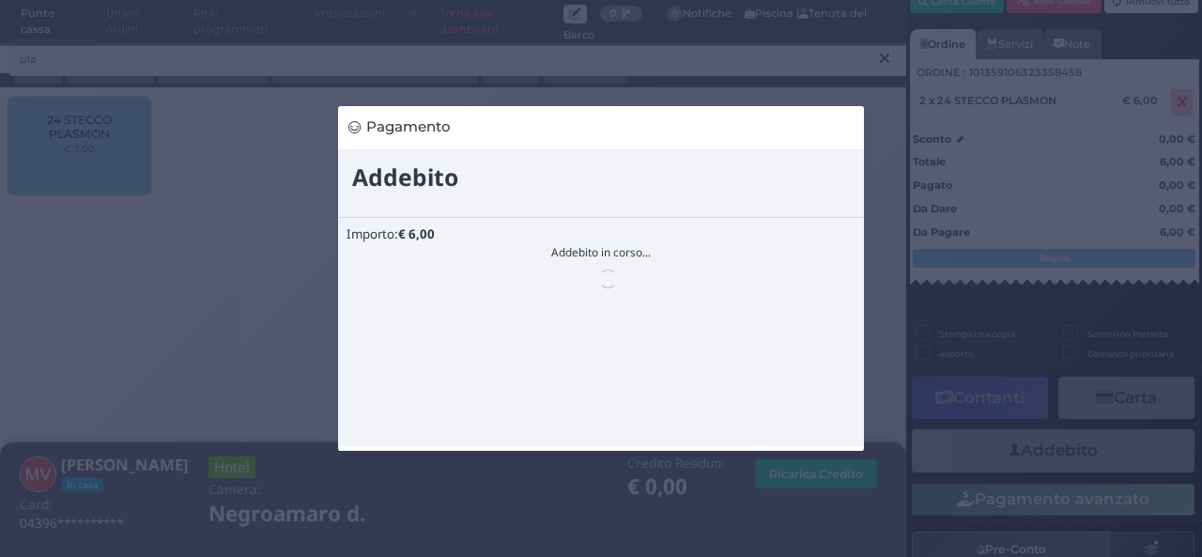
scroll to position [0, 0]
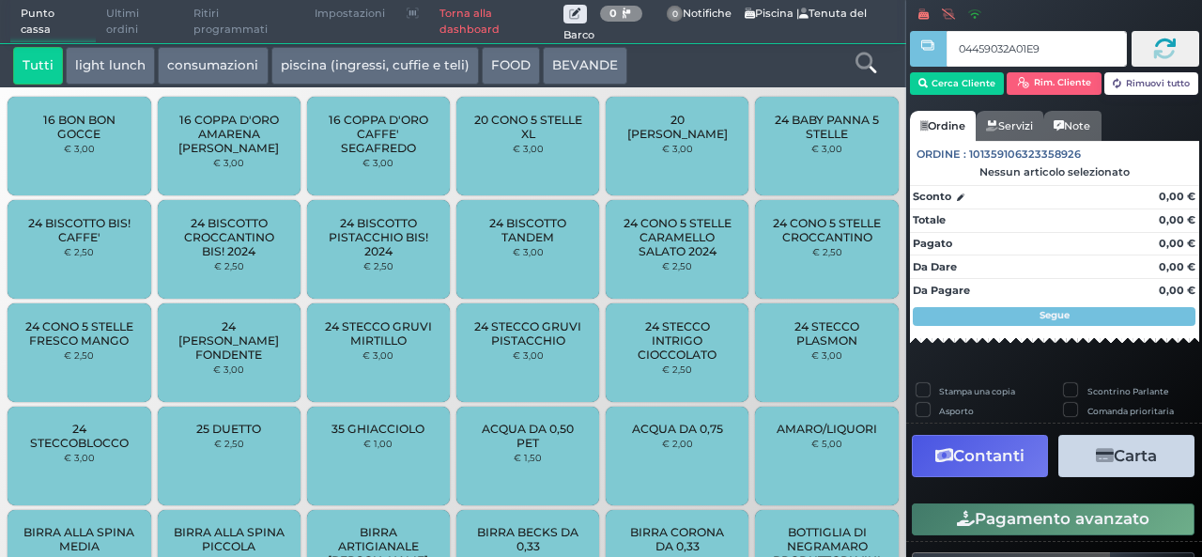
type input "04459032A01E90"
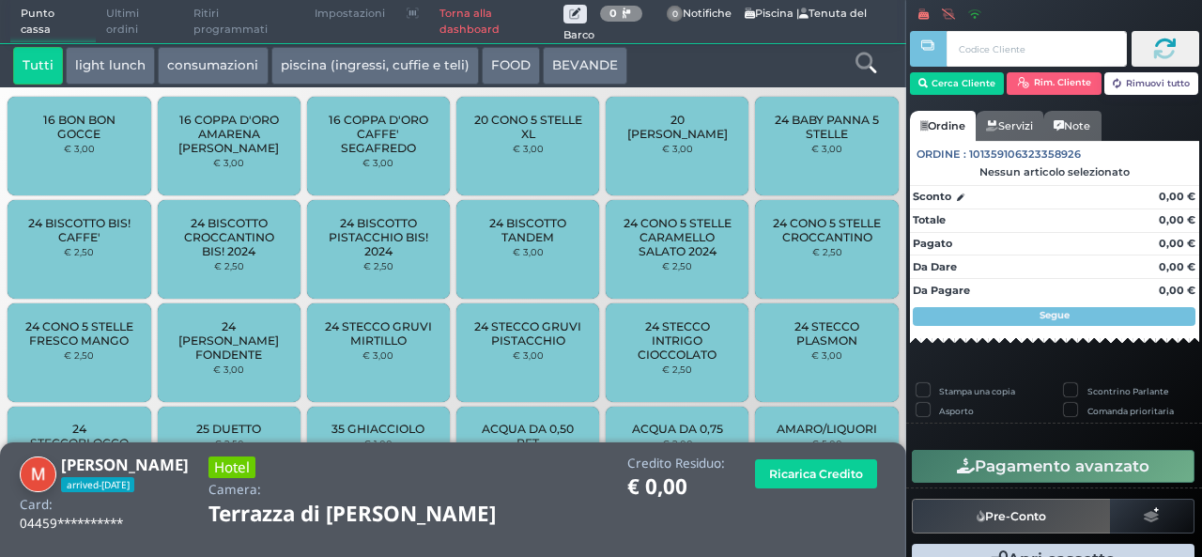
click at [874, 61] on icon at bounding box center [866, 63] width 21 height 21
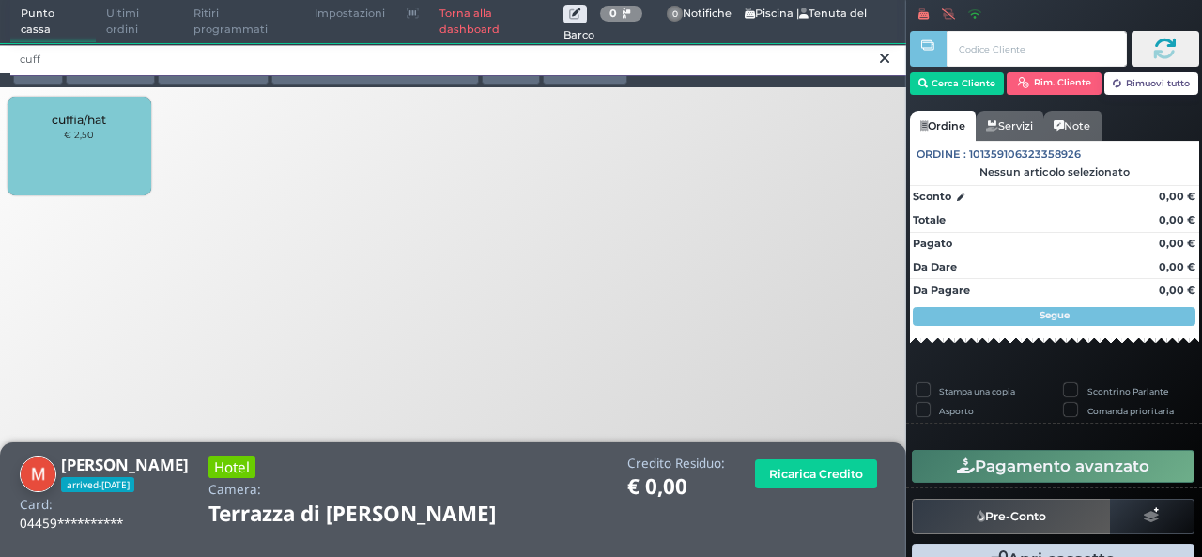
type input "cuff"
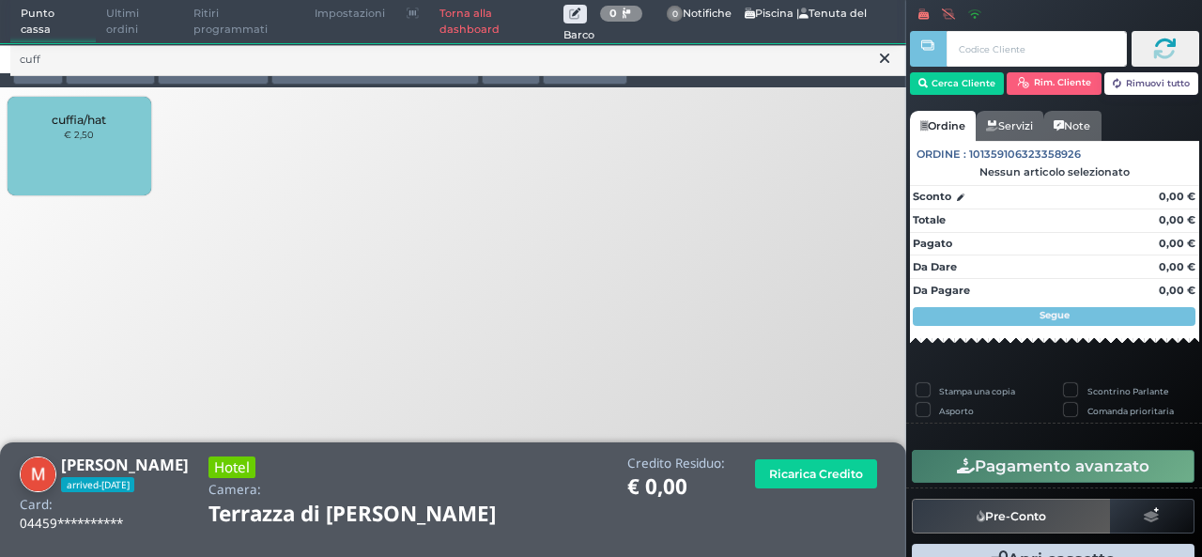
click at [120, 119] on div "cuffia/hat € 2,50" at bounding box center [79, 146] width 143 height 99
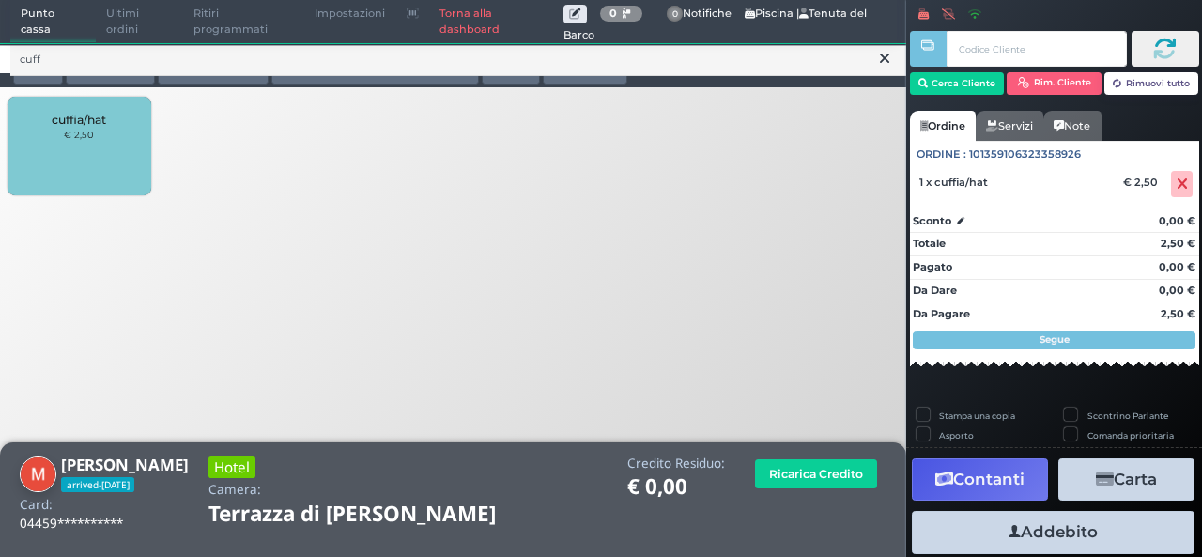
click at [120, 134] on div "cuffia/hat € 2,50" at bounding box center [79, 146] width 143 height 99
click at [1009, 533] on icon "button" at bounding box center [1015, 532] width 12 height 20
